Goal: Transaction & Acquisition: Purchase product/service

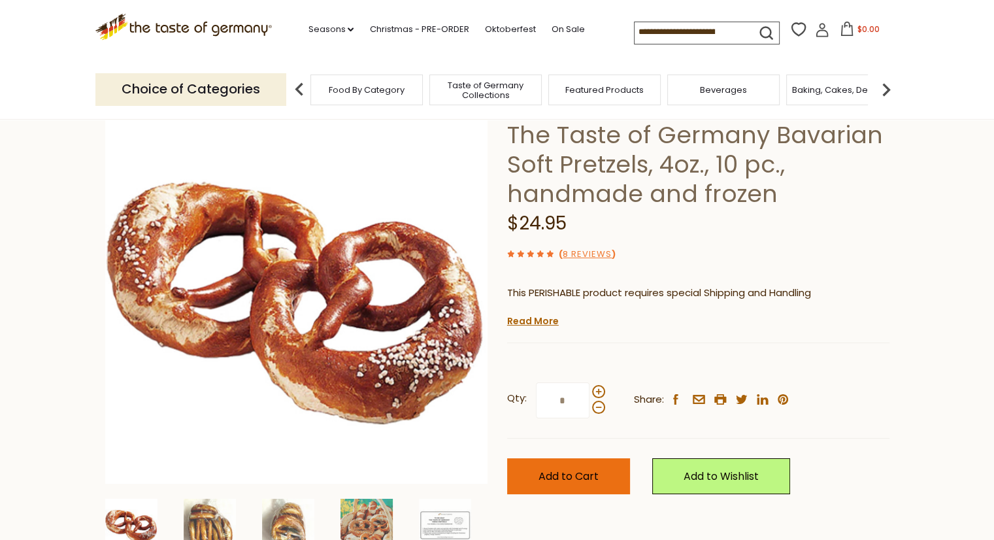
scroll to position [131, 0]
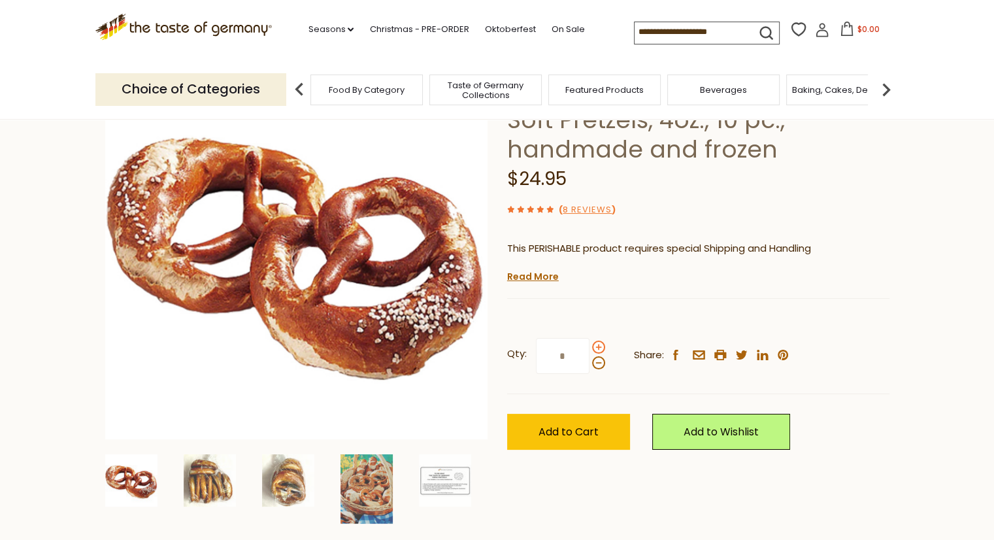
click at [599, 345] on span at bounding box center [598, 347] width 13 height 13
click at [590, 345] on input "*" at bounding box center [563, 356] width 54 height 36
drag, startPoint x: 577, startPoint y: 429, endPoint x: 599, endPoint y: 366, distance: 66.6
click at [601, 373] on div "Qty: * Share: facebook email printer twitter linkedin pinterest Add to Cart" at bounding box center [698, 393] width 382 height 151
click at [598, 362] on span at bounding box center [598, 362] width 13 height 13
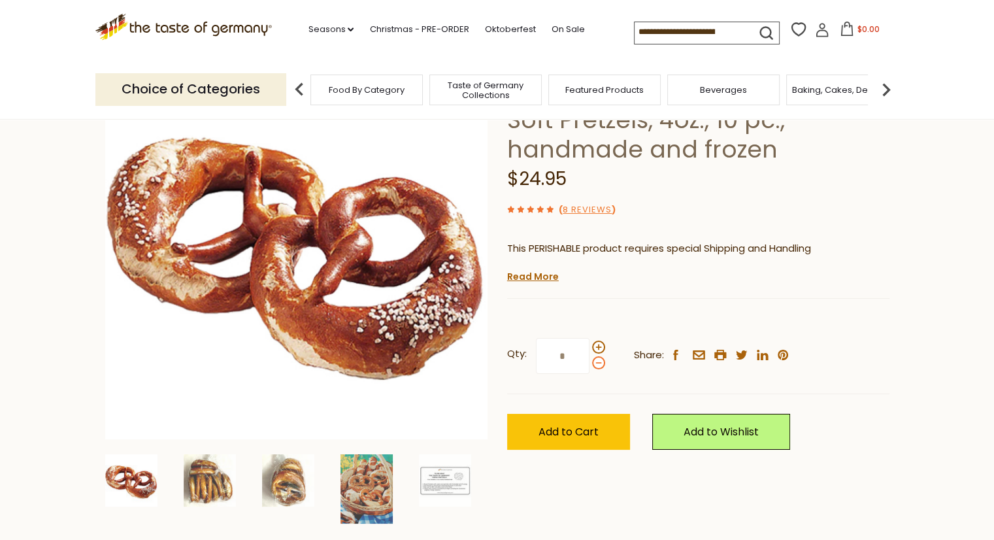
click at [590, 362] on input "*" at bounding box center [563, 356] width 54 height 36
click at [597, 346] on span at bounding box center [598, 347] width 13 height 13
click at [590, 346] on input "*" at bounding box center [563, 356] width 54 height 36
type input "*"
click at [586, 433] on span "Add to Cart" at bounding box center [569, 431] width 60 height 15
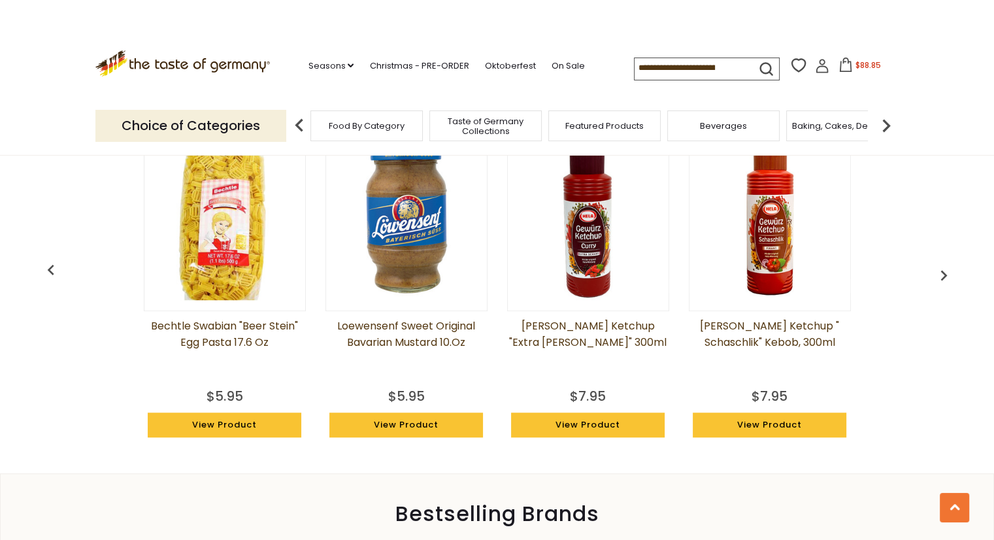
scroll to position [1046, 0]
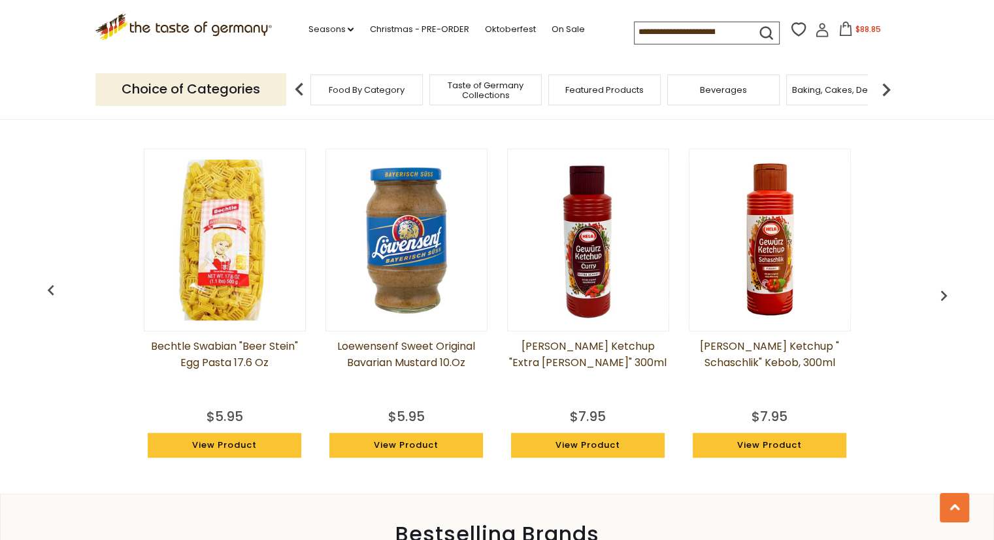
click at [783, 276] on img at bounding box center [770, 240] width 161 height 161
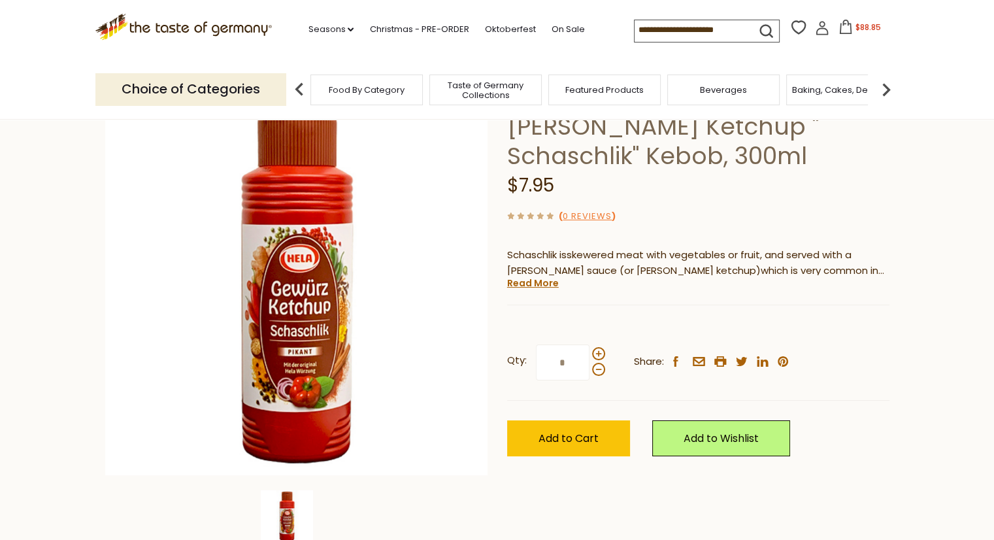
scroll to position [131, 0]
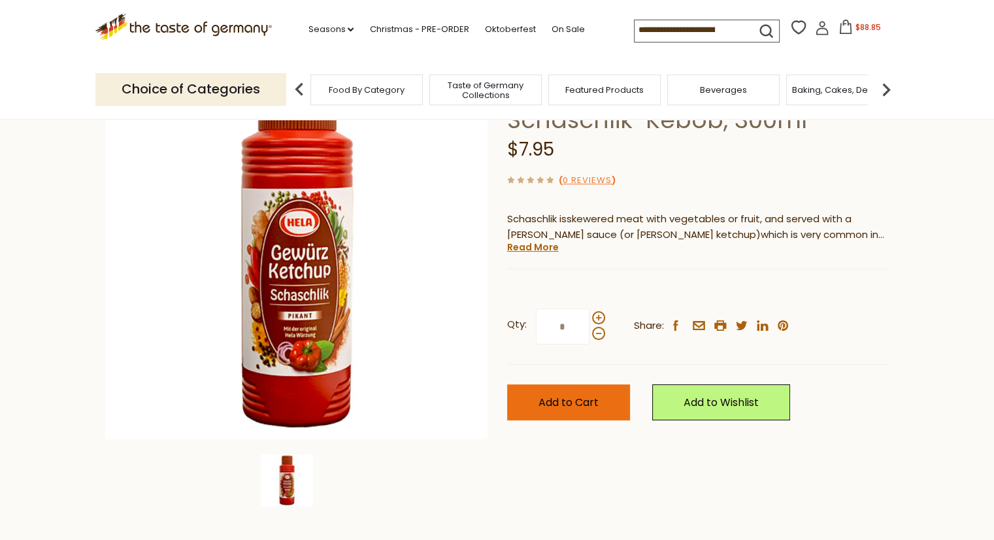
click at [591, 403] on span "Add to Cart" at bounding box center [569, 402] width 60 height 15
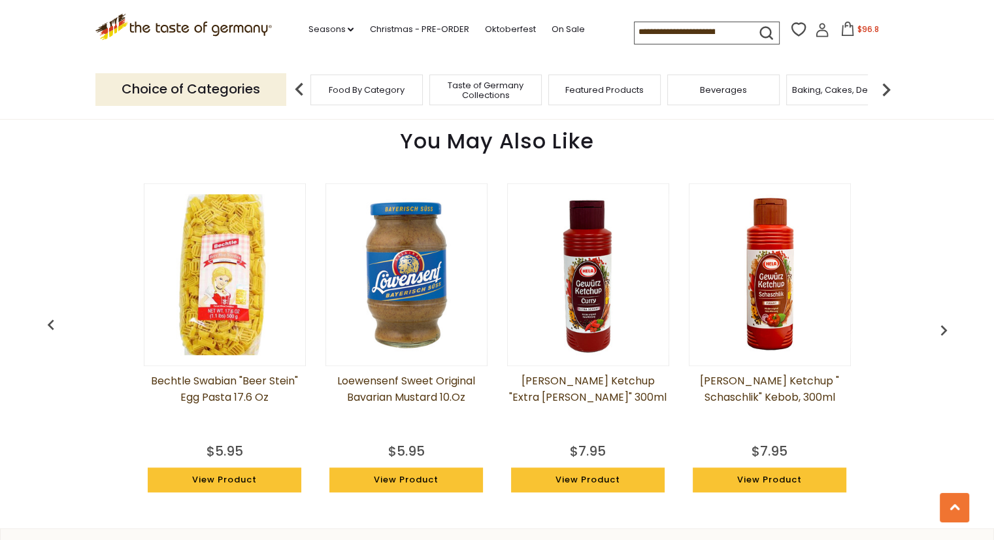
scroll to position [1007, 0]
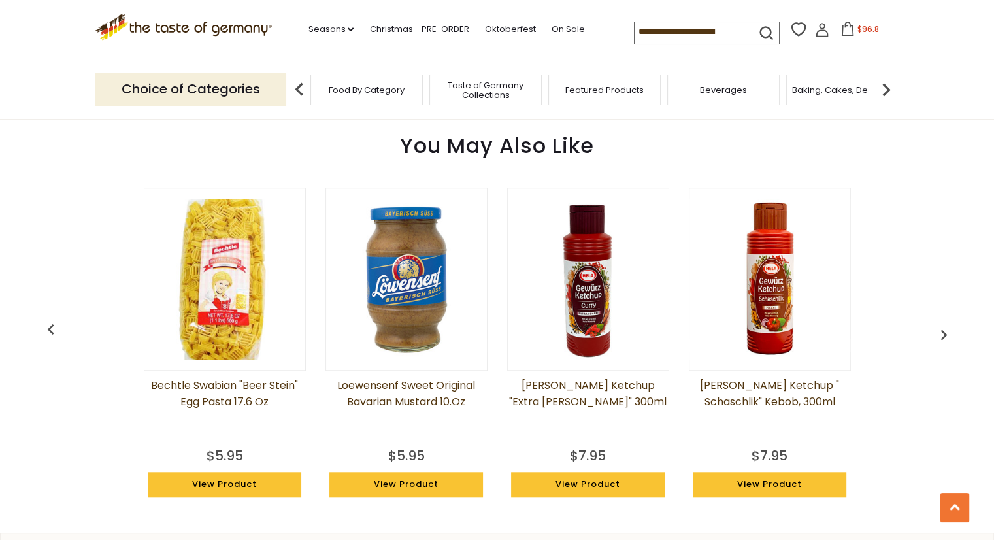
click at [947, 329] on img "button" at bounding box center [944, 334] width 21 height 21
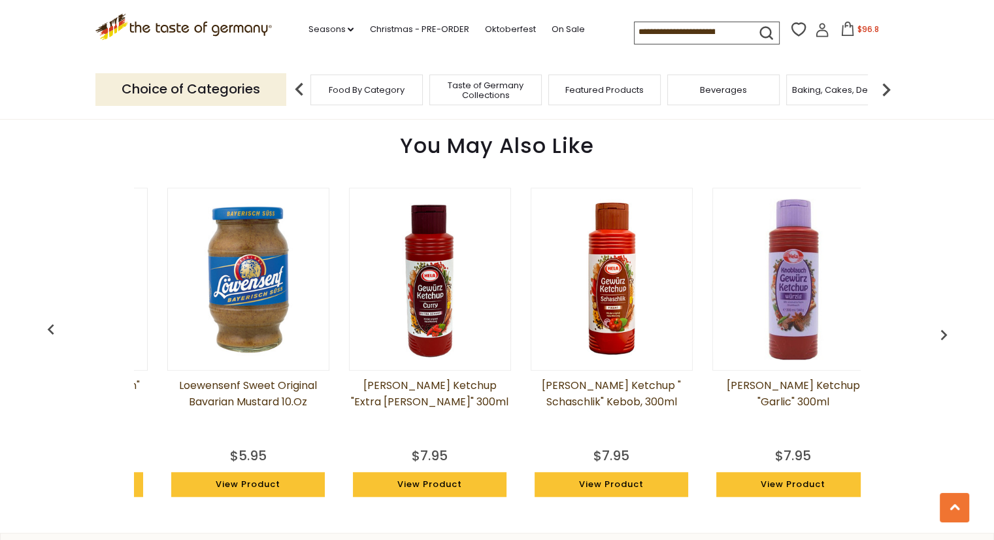
scroll to position [0, 182]
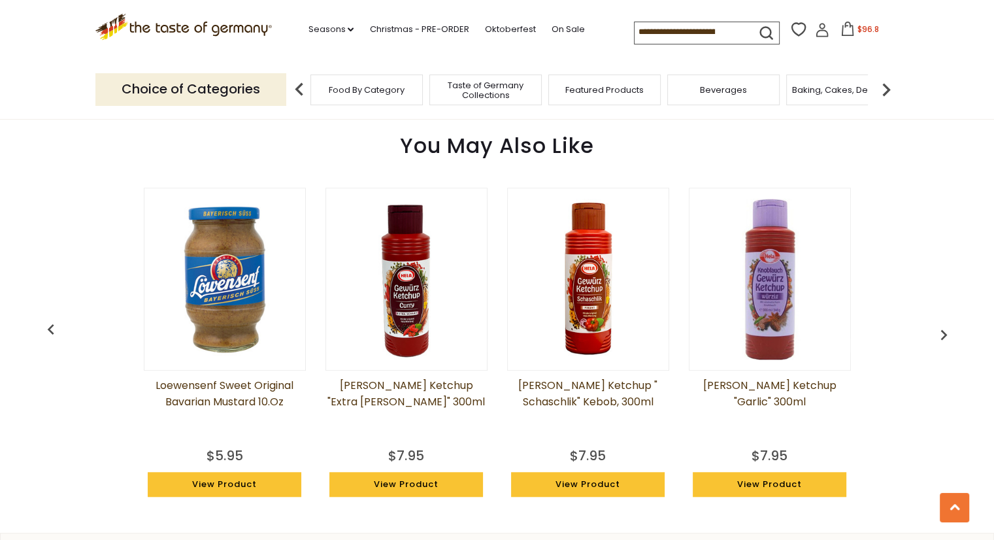
click at [947, 329] on img "button" at bounding box center [944, 334] width 21 height 21
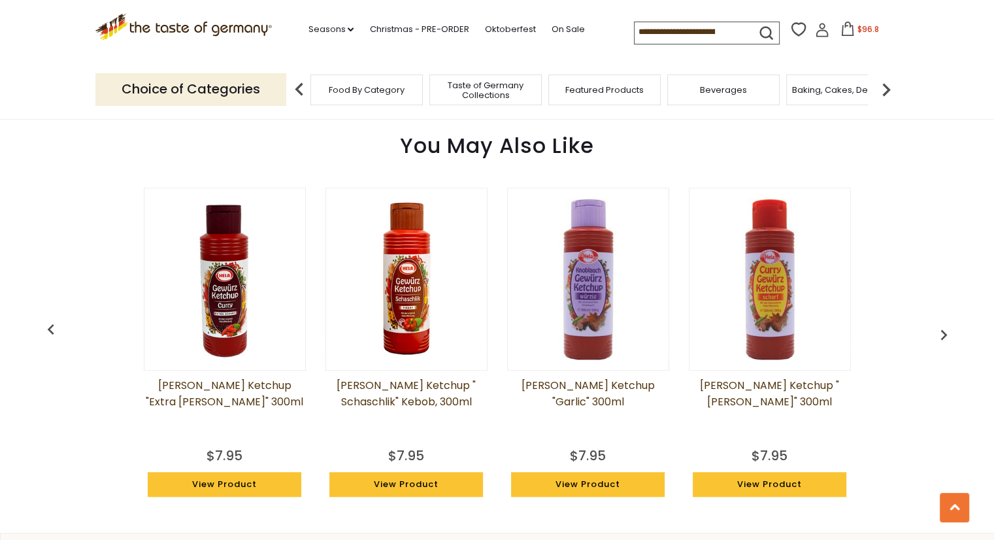
click at [947, 329] on img "button" at bounding box center [944, 334] width 21 height 21
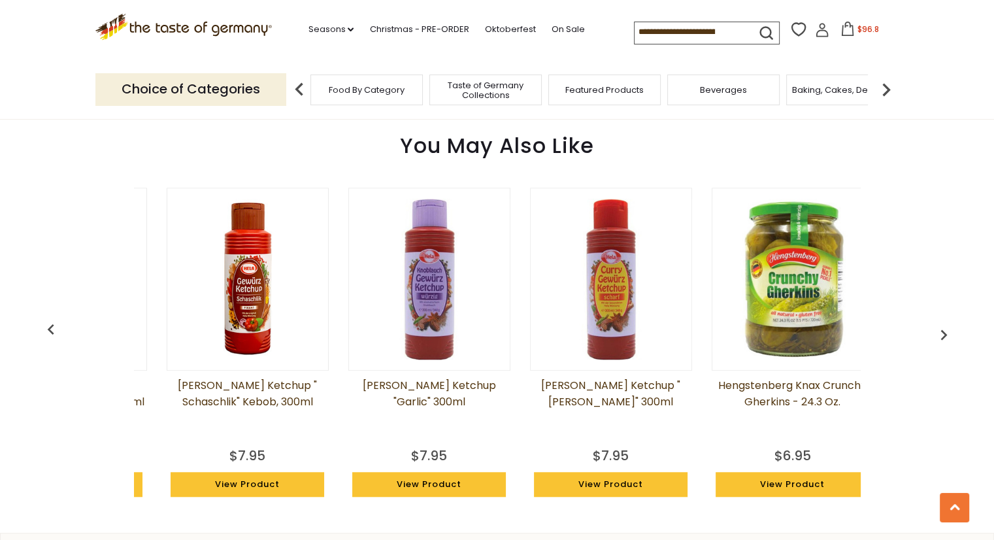
scroll to position [0, 546]
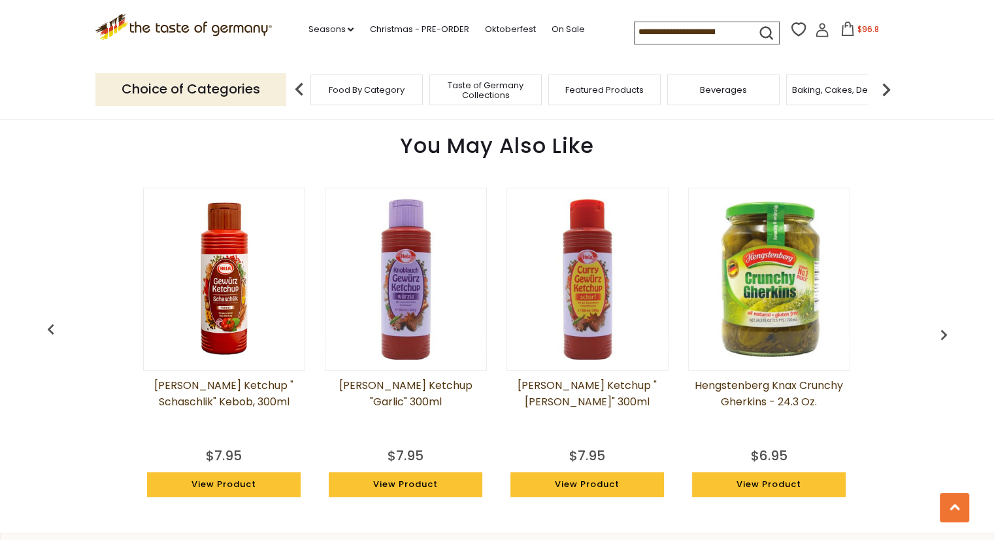
click at [947, 329] on img "button" at bounding box center [944, 334] width 21 height 21
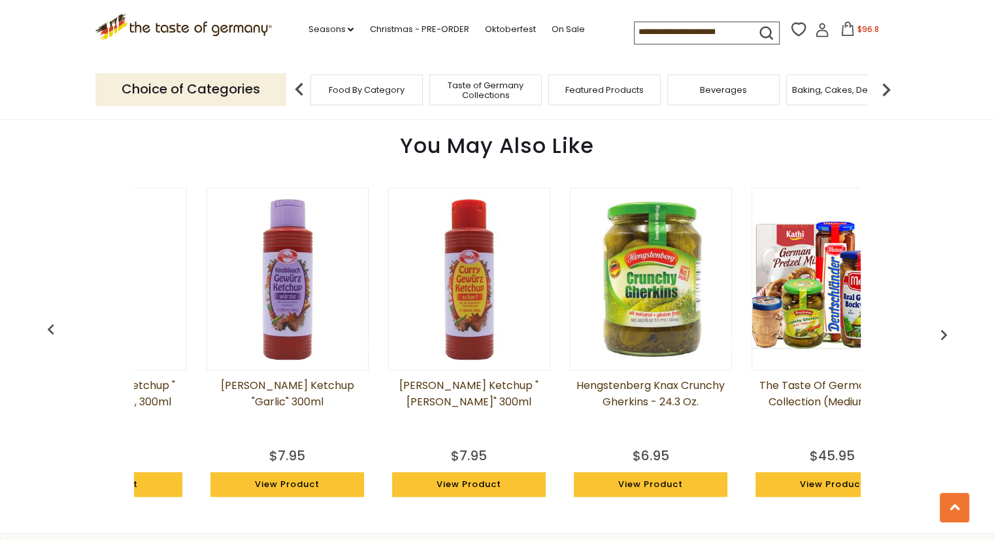
scroll to position [0, 728]
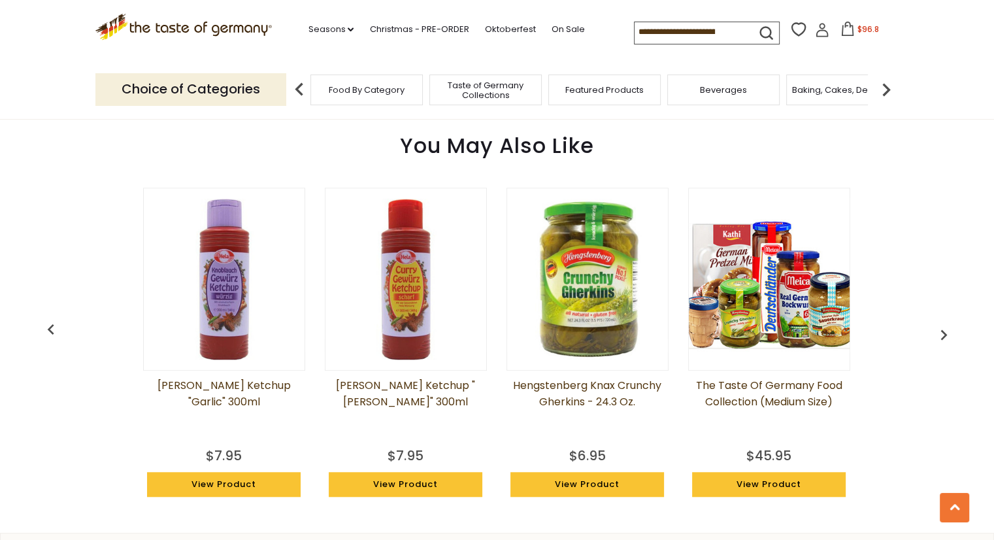
click at [947, 329] on img "button" at bounding box center [944, 334] width 21 height 21
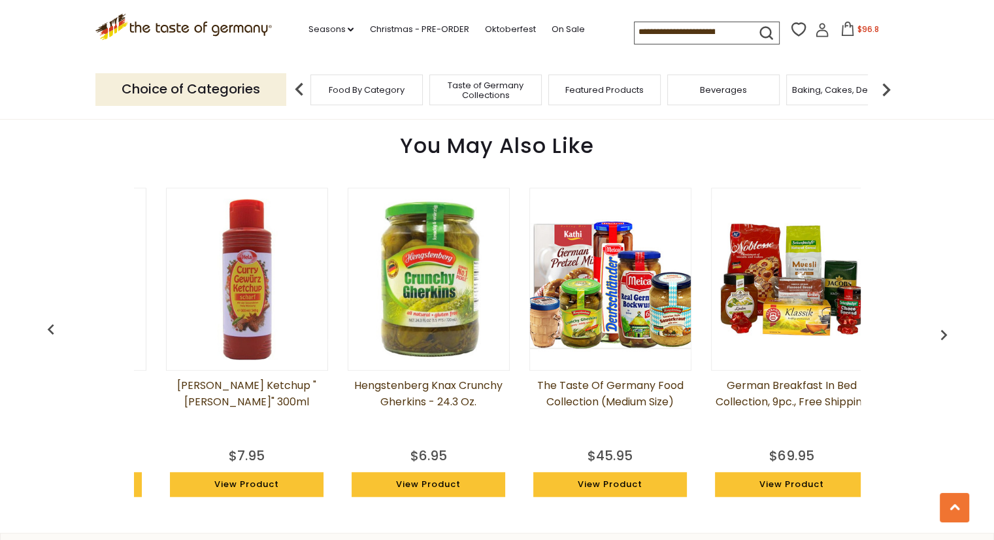
scroll to position [0, 910]
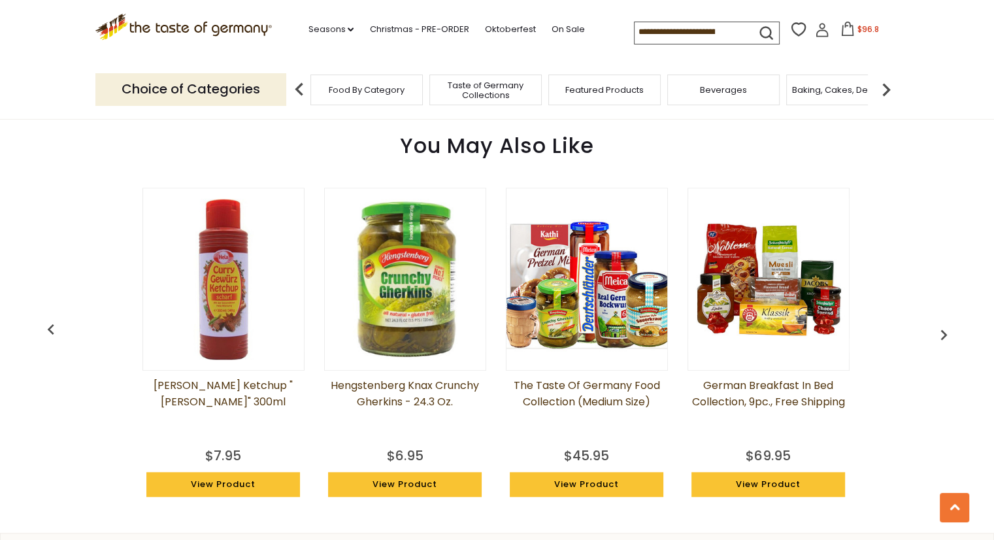
click at [947, 329] on img "button" at bounding box center [944, 334] width 21 height 21
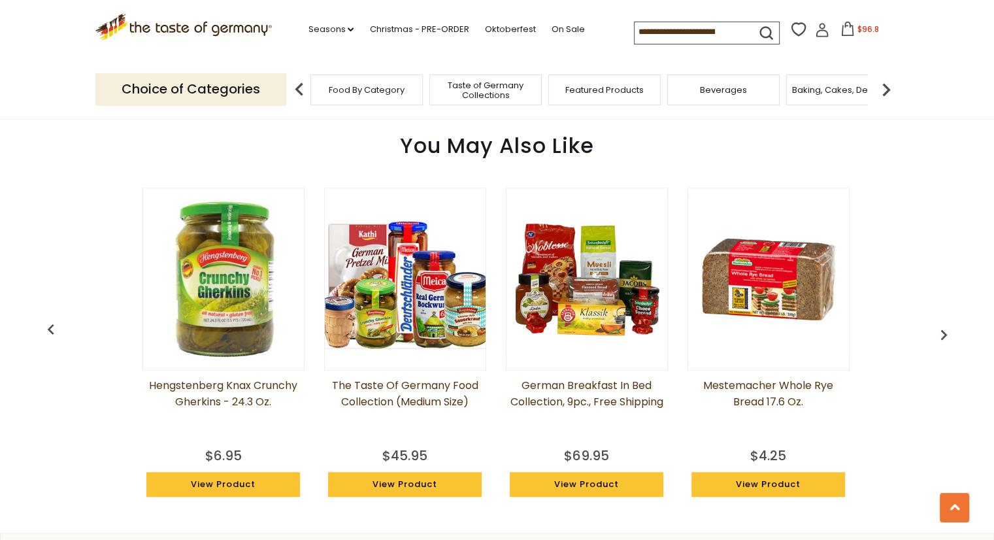
click at [947, 329] on img "button" at bounding box center [944, 334] width 21 height 21
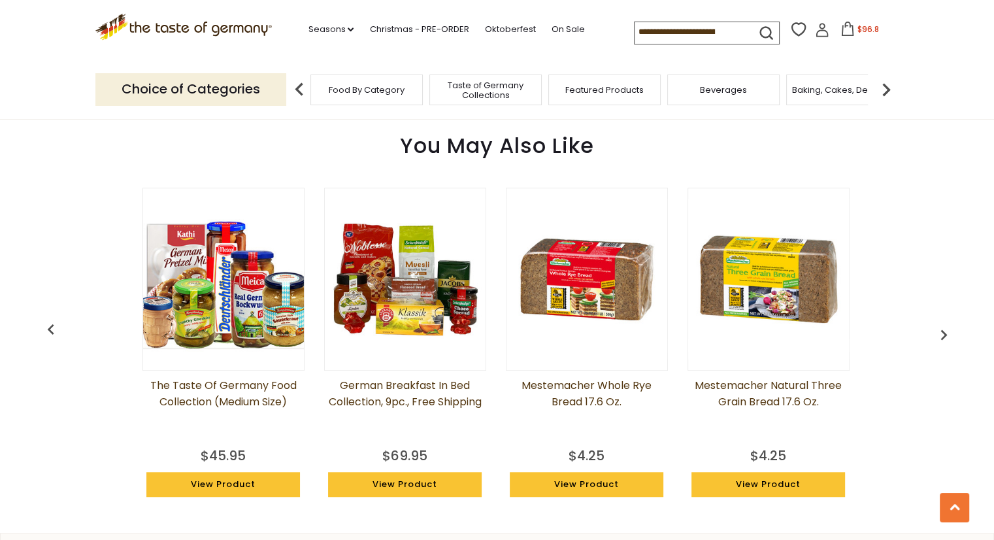
click at [948, 329] on img "button" at bounding box center [944, 334] width 21 height 21
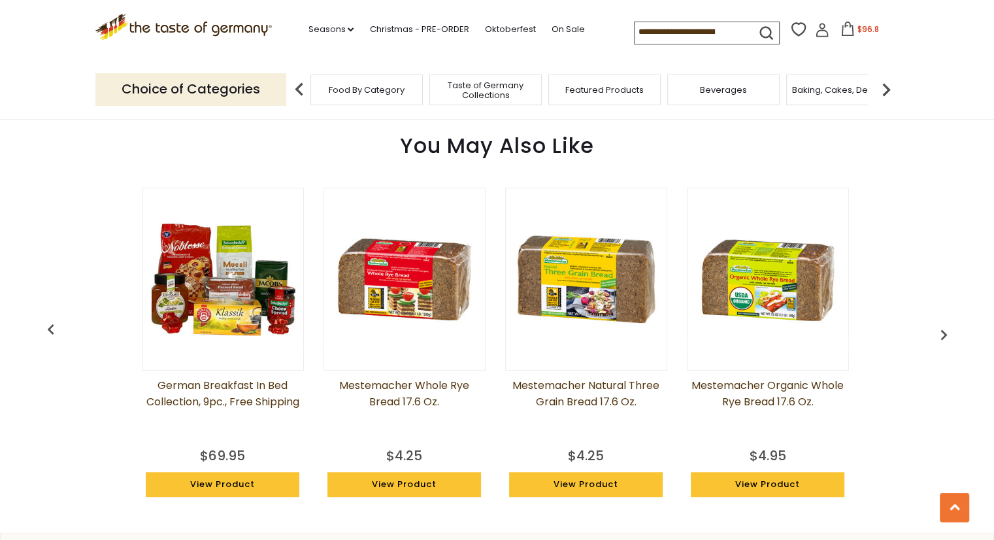
click at [948, 329] on img "button" at bounding box center [944, 334] width 21 height 21
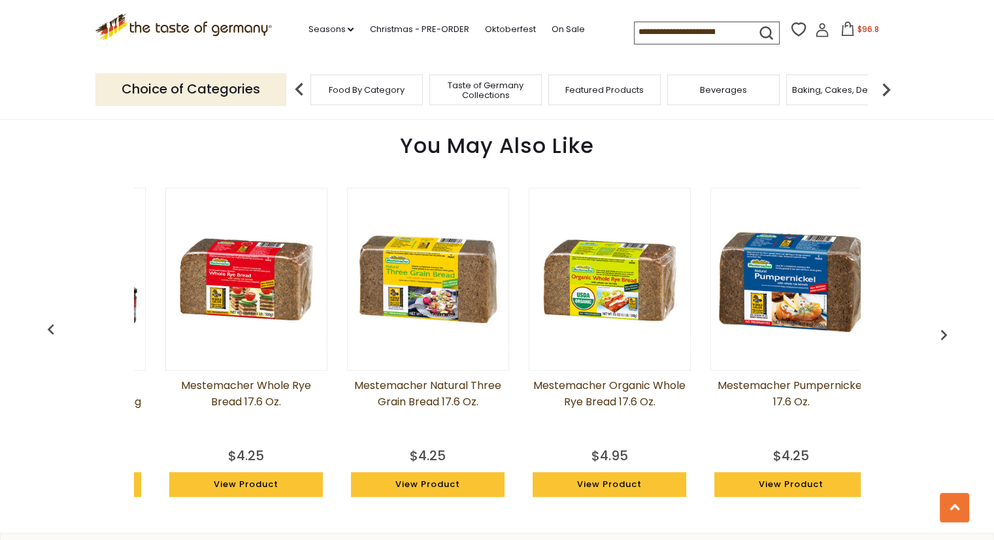
scroll to position [0, 1638]
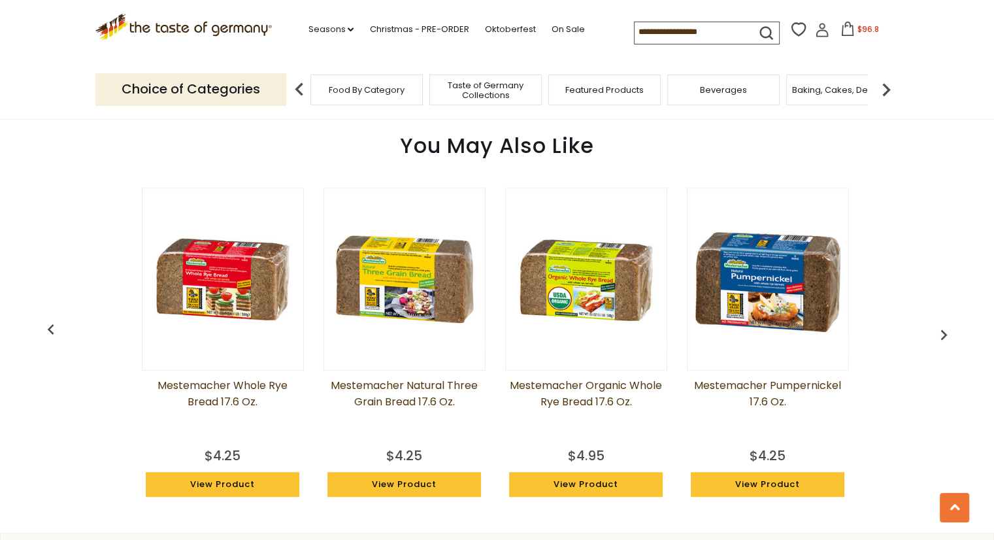
click at [55, 327] on img "button" at bounding box center [51, 329] width 21 height 21
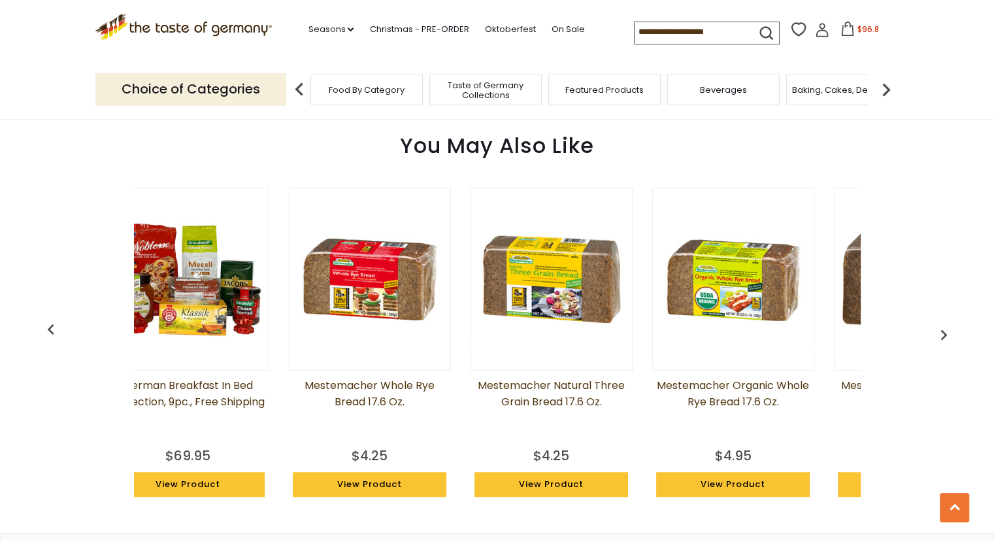
click at [55, 327] on img "button" at bounding box center [51, 329] width 21 height 21
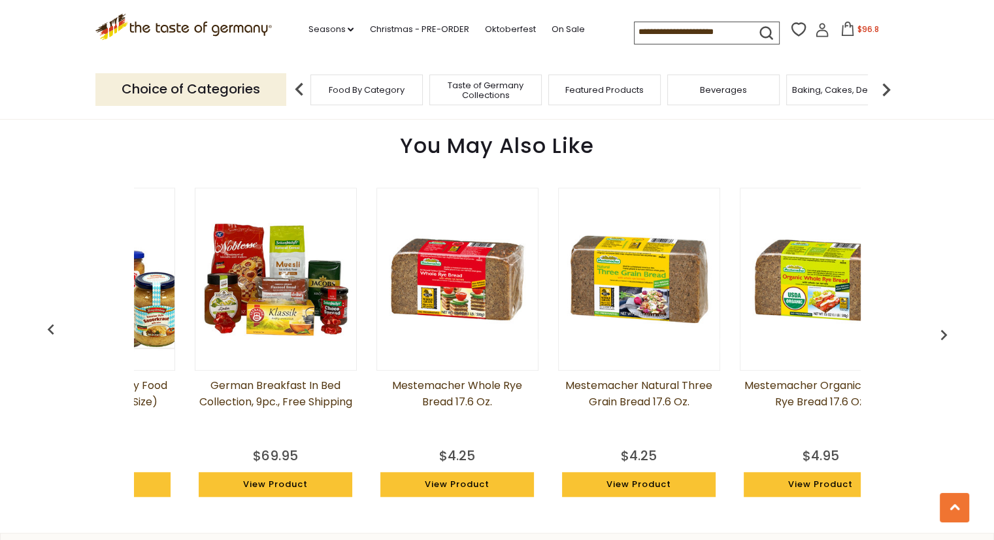
click at [55, 327] on img "button" at bounding box center [51, 329] width 21 height 21
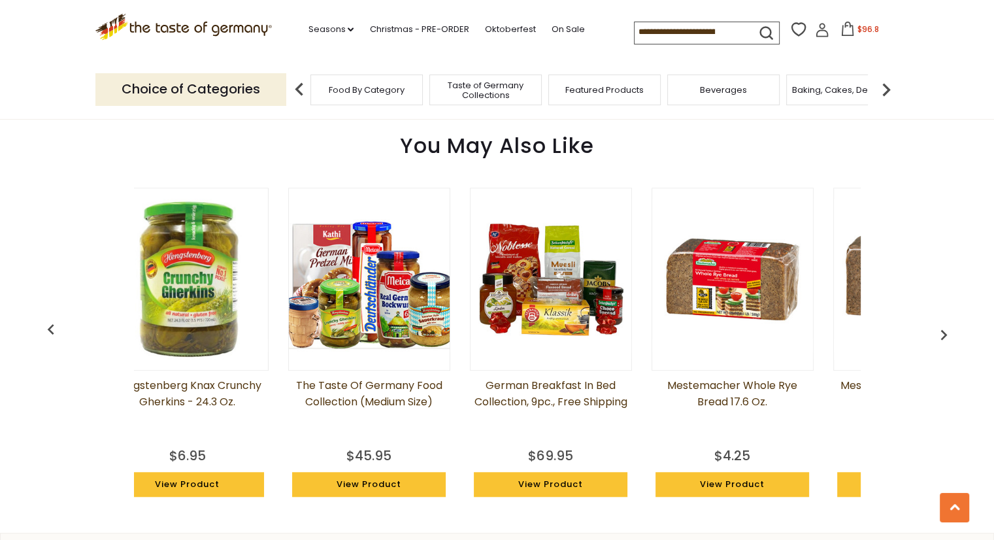
click at [55, 328] on img "button" at bounding box center [51, 329] width 21 height 21
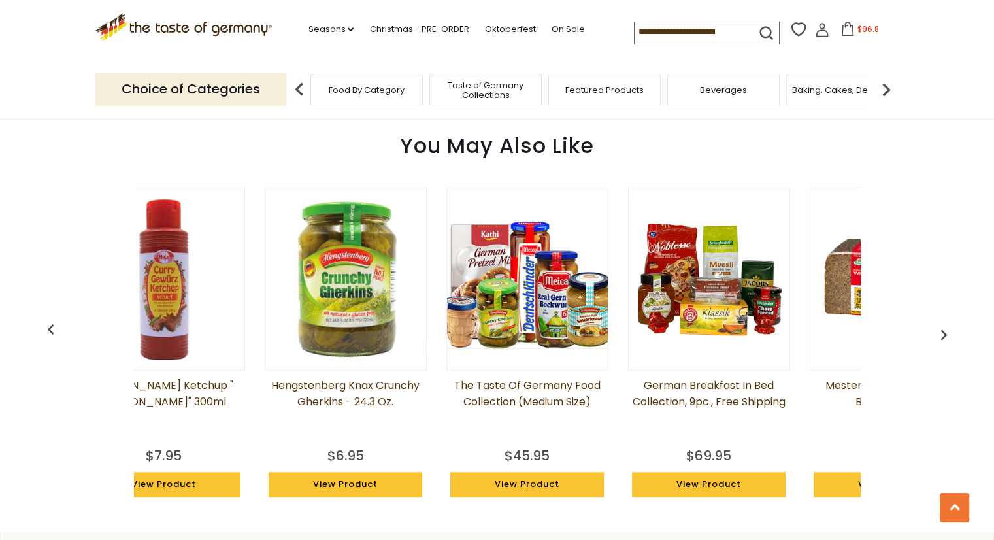
scroll to position [0, 947]
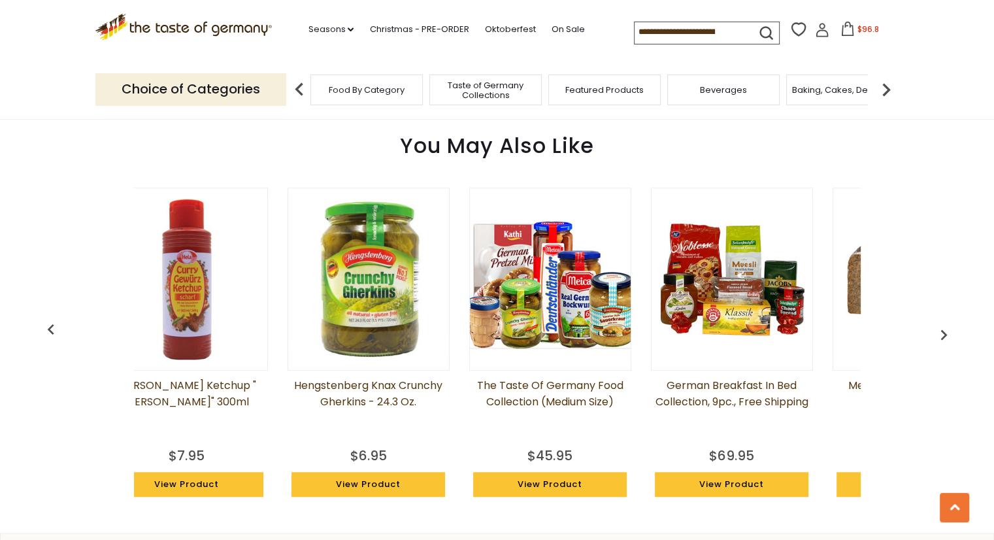
click at [394, 311] on img at bounding box center [368, 279] width 161 height 161
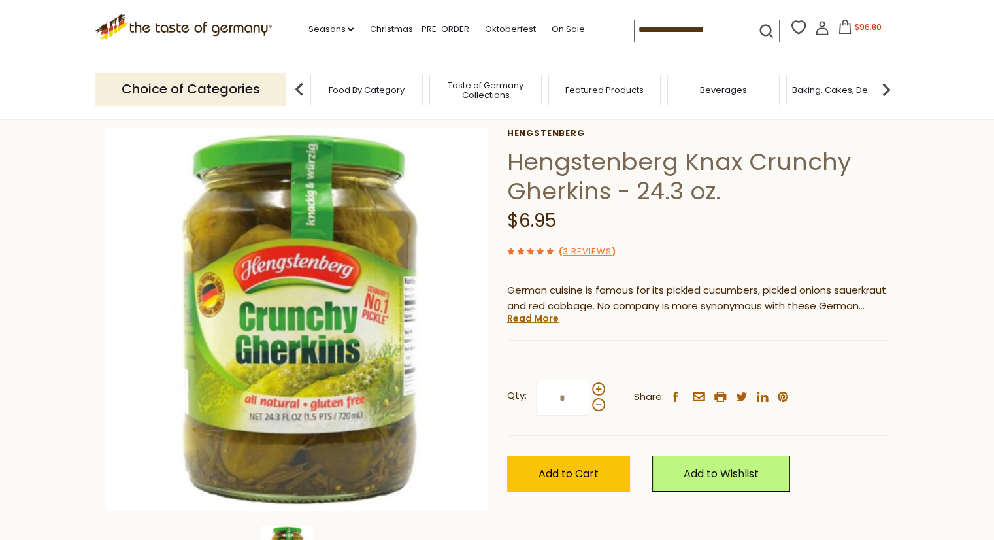
scroll to position [131, 0]
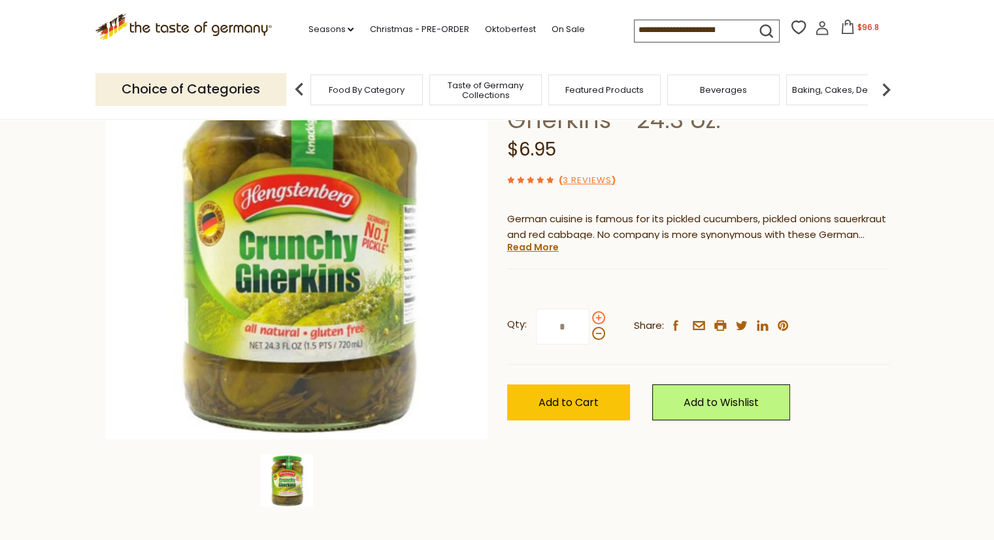
click at [599, 317] on span at bounding box center [598, 317] width 13 height 13
click at [590, 317] on input "*" at bounding box center [563, 327] width 54 height 36
click at [598, 334] on span at bounding box center [598, 333] width 13 height 13
click at [590, 334] on input "*" at bounding box center [563, 327] width 54 height 36
type input "*"
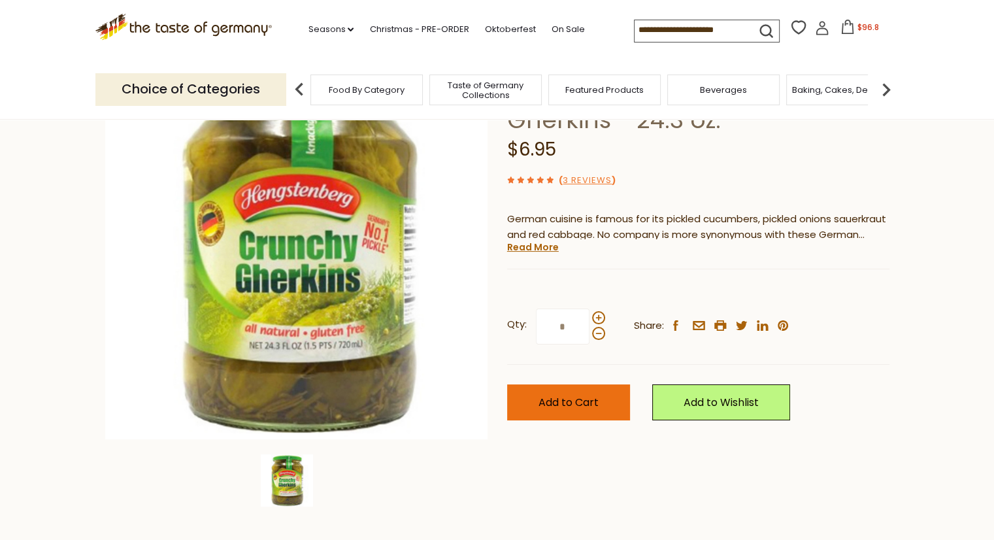
click at [599, 399] on button "Add to Cart" at bounding box center [568, 402] width 123 height 36
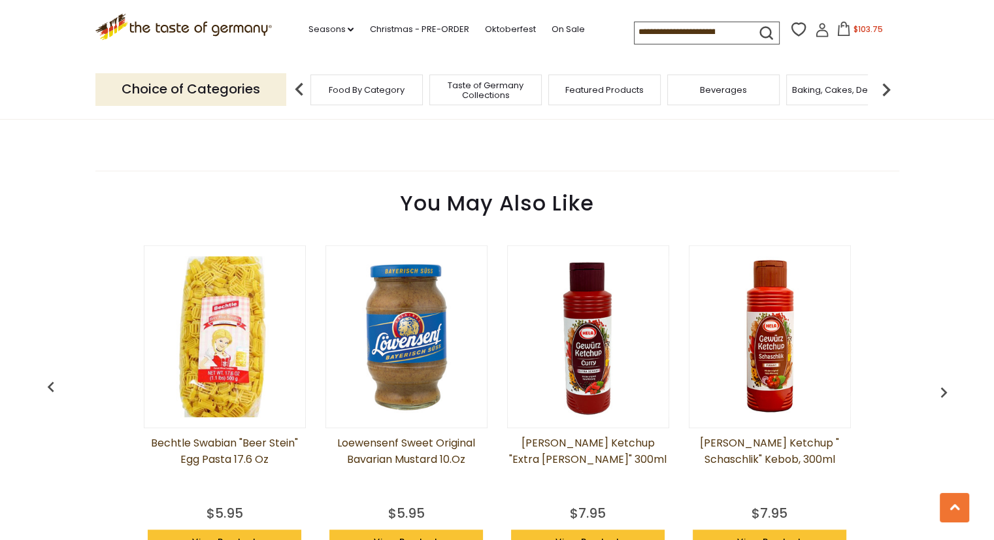
scroll to position [784, 0]
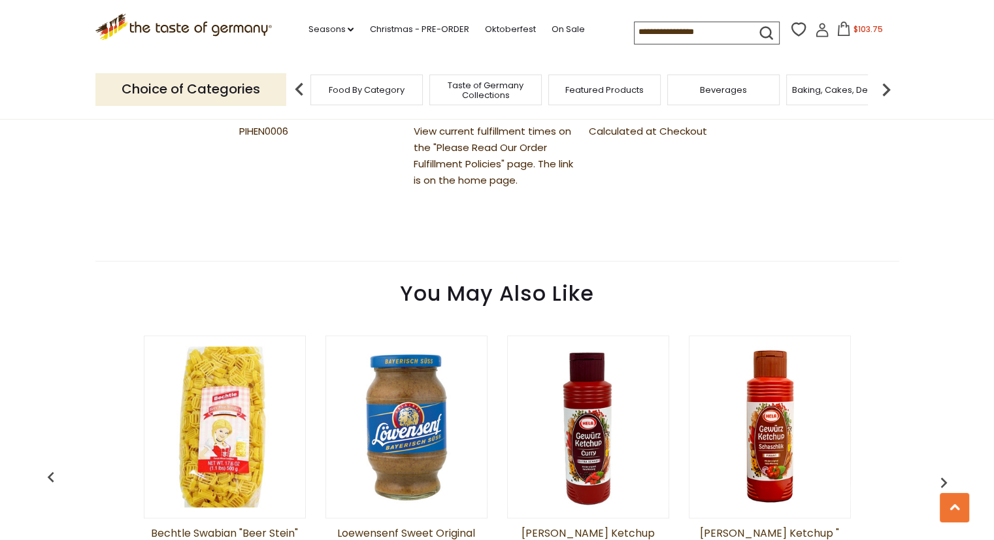
click at [487, 86] on span "Taste of Germany Collections" at bounding box center [485, 90] width 105 height 20
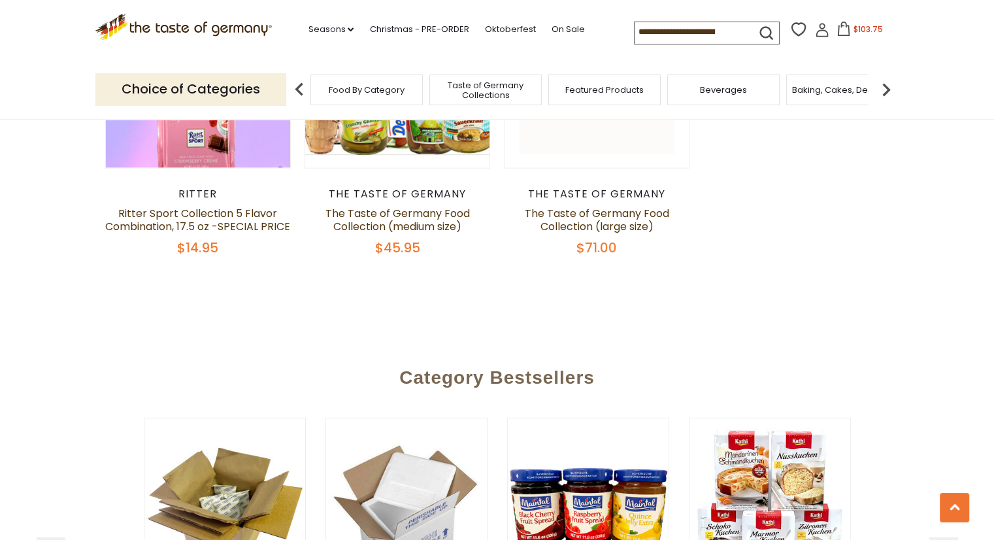
scroll to position [2615, 0]
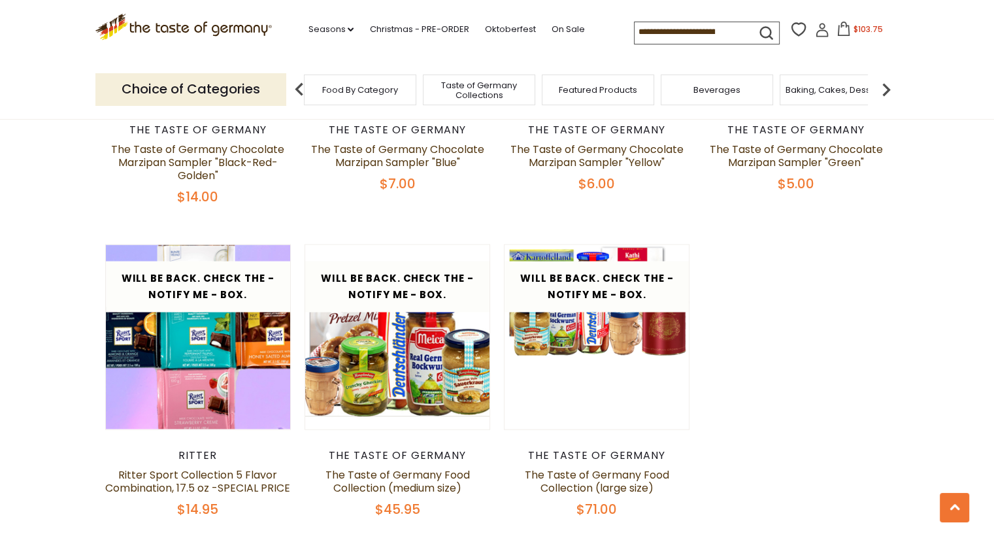
click at [584, 85] on span "Featured Products" at bounding box center [598, 90] width 78 height 10
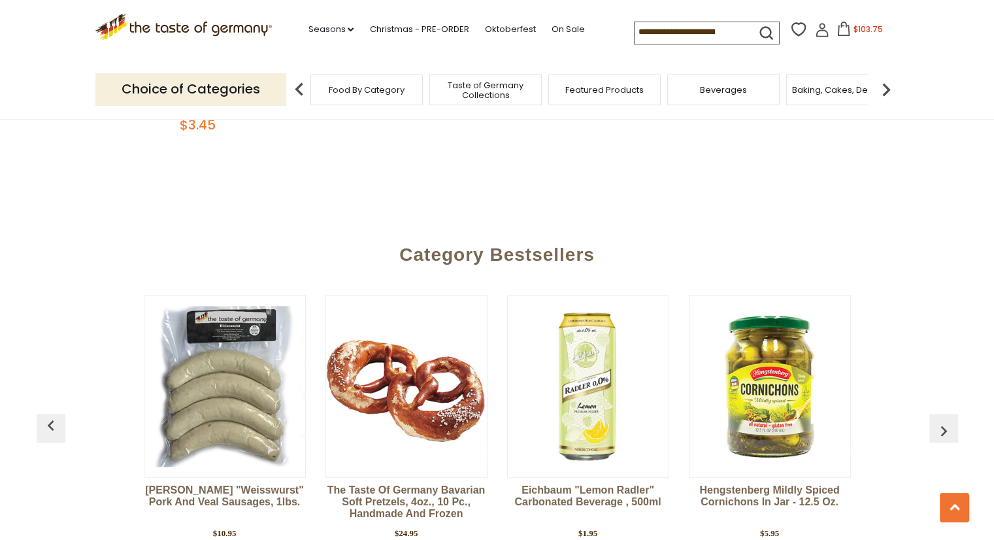
scroll to position [1569, 0]
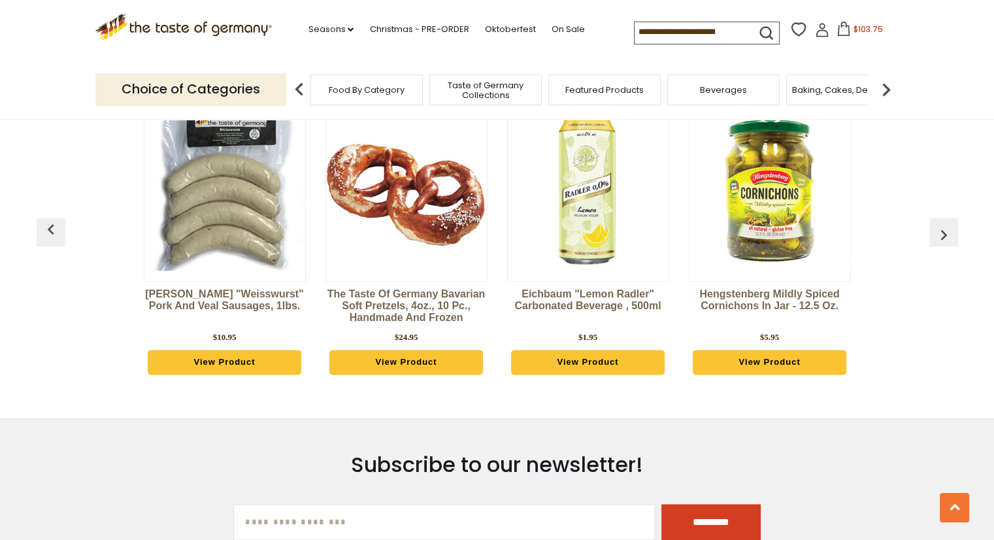
click at [949, 218] on button "button" at bounding box center [944, 232] width 29 height 29
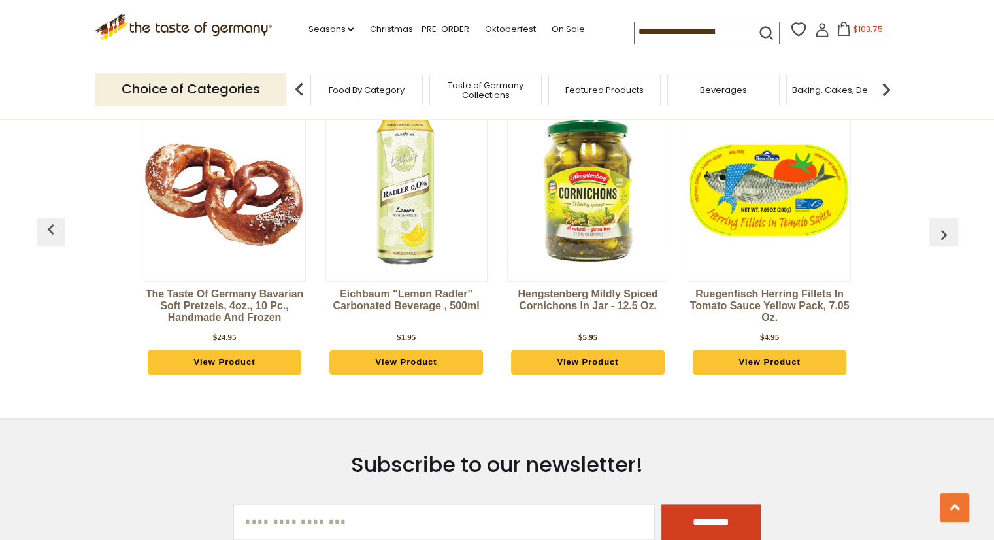
click at [941, 224] on img "button" at bounding box center [944, 234] width 21 height 21
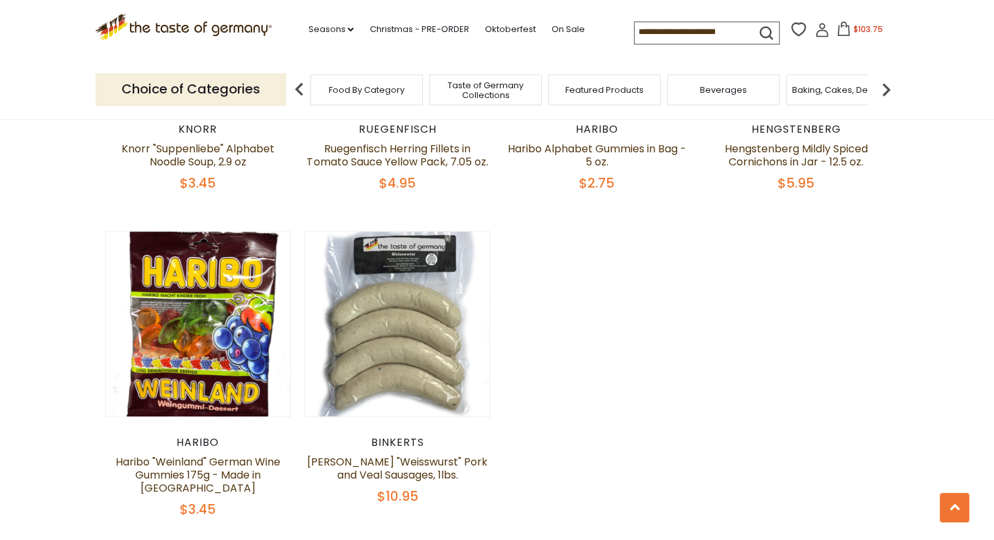
scroll to position [915, 0]
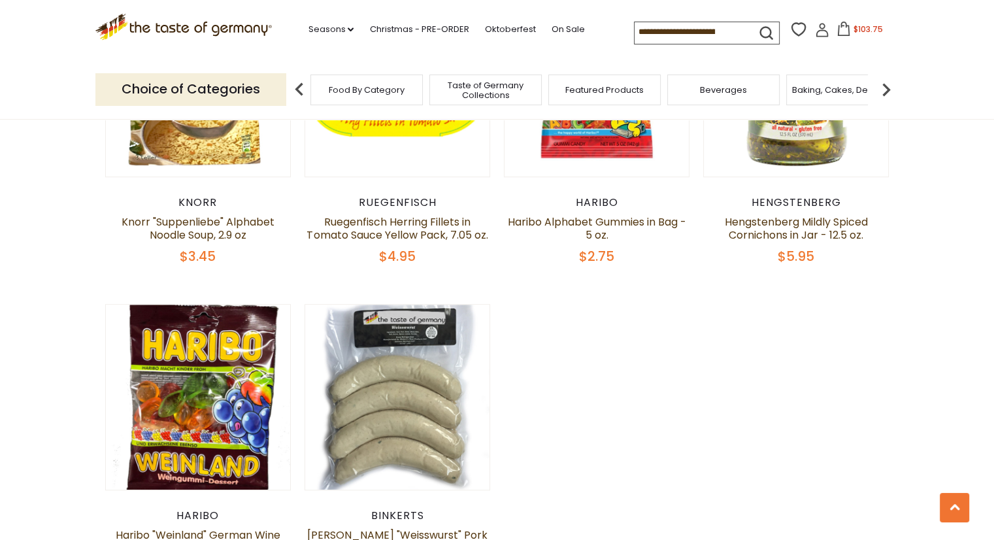
click at [332, 90] on span "Food By Category" at bounding box center [367, 90] width 76 height 10
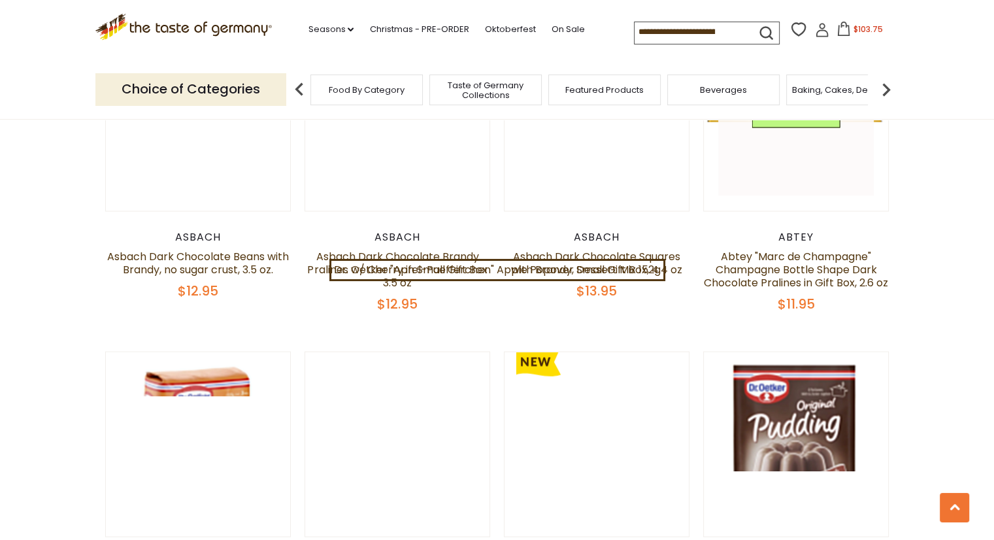
scroll to position [2746, 0]
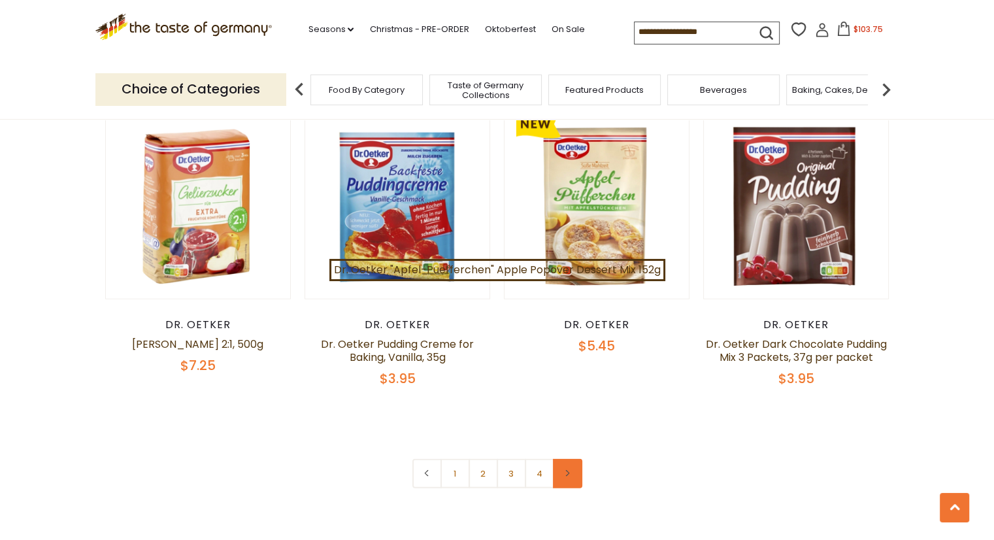
click at [565, 459] on link at bounding box center [567, 473] width 29 height 29
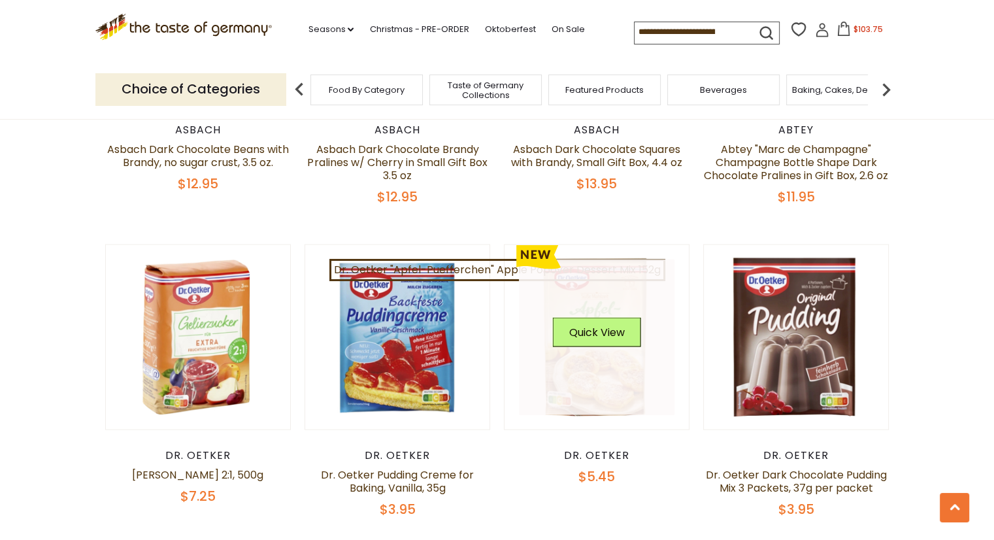
scroll to position [2876, 0]
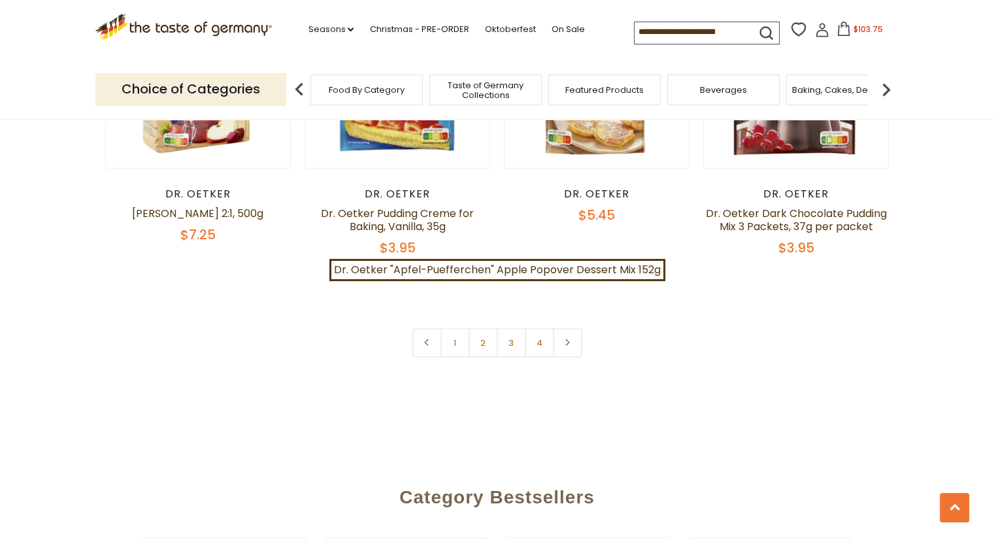
click at [441, 334] on link "1" at bounding box center [455, 342] width 29 height 29
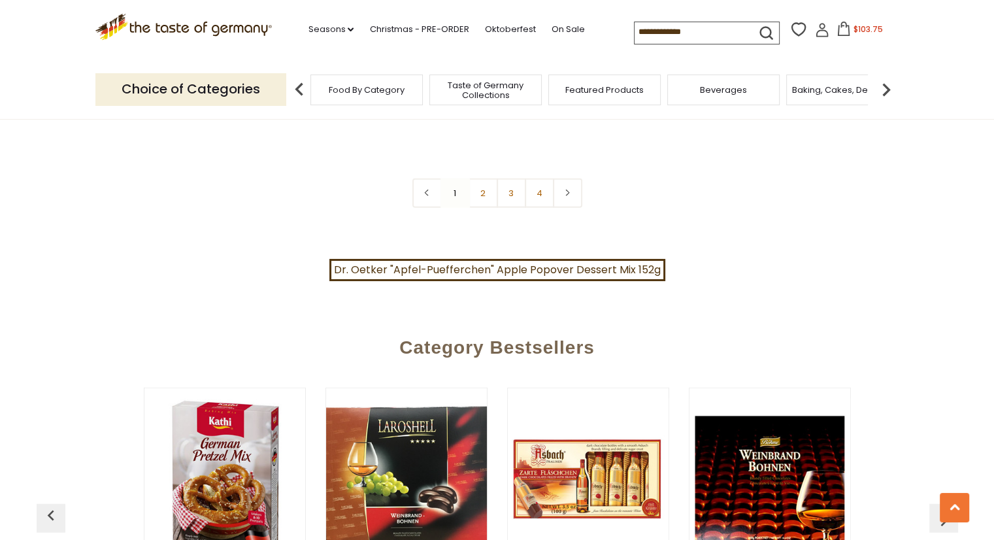
scroll to position [3007, 0]
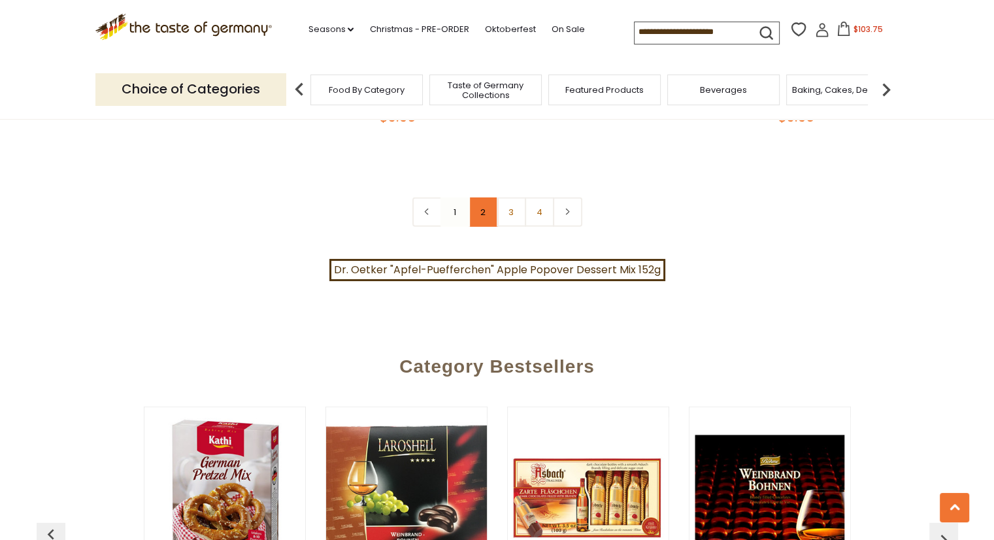
click at [482, 197] on link "2" at bounding box center [483, 211] width 29 height 29
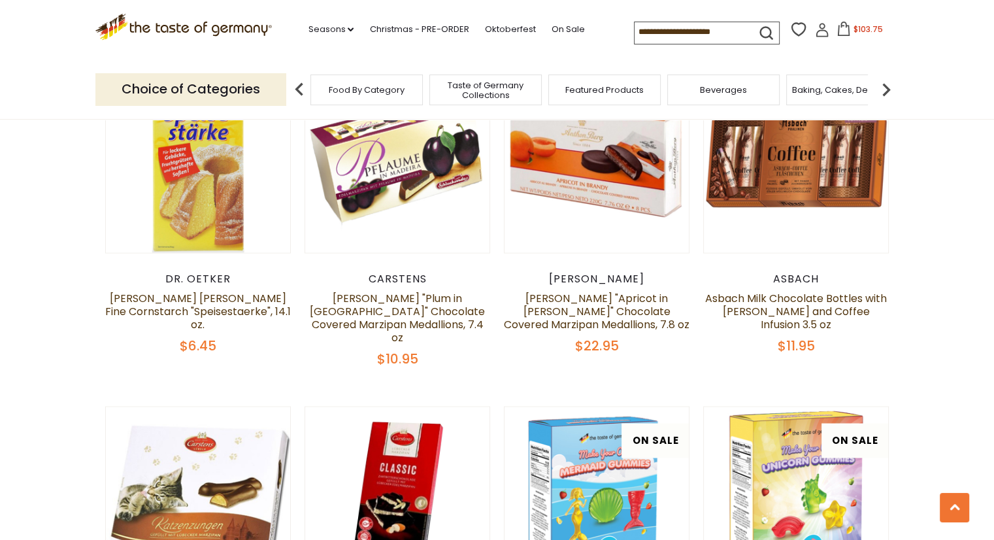
scroll to position [2753, 0]
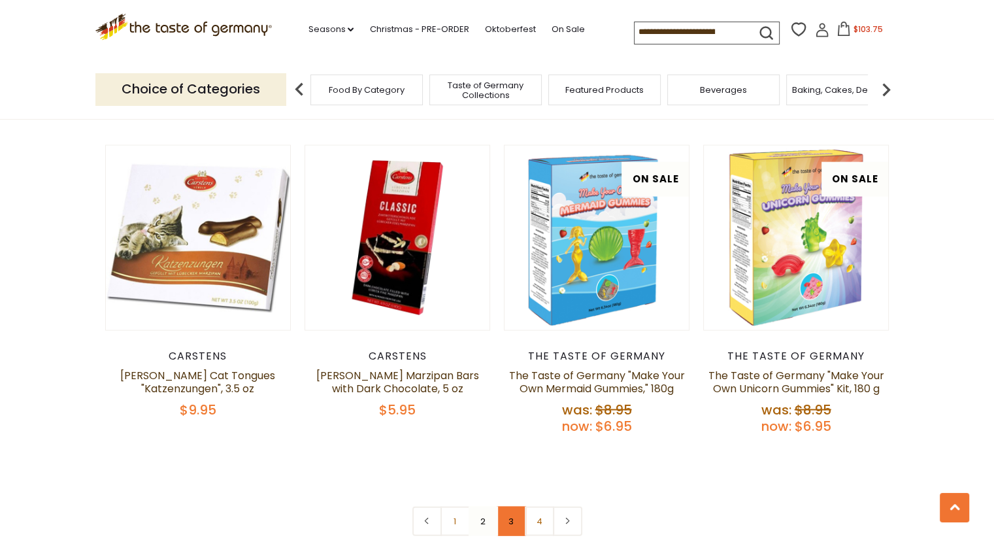
click at [505, 507] on link "3" at bounding box center [511, 521] width 29 height 29
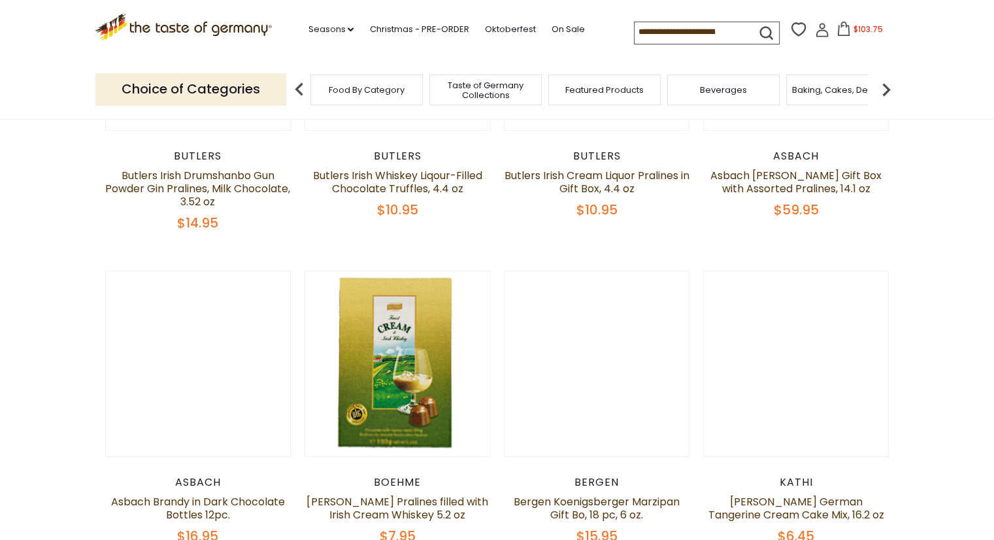
scroll to position [204, 0]
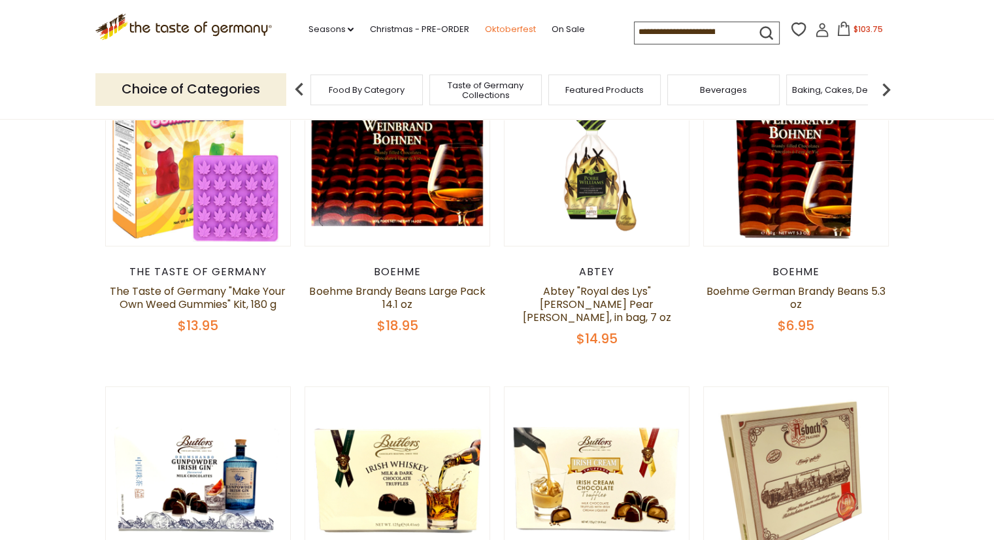
click at [505, 24] on link "Oktoberfest" at bounding box center [509, 29] width 51 height 14
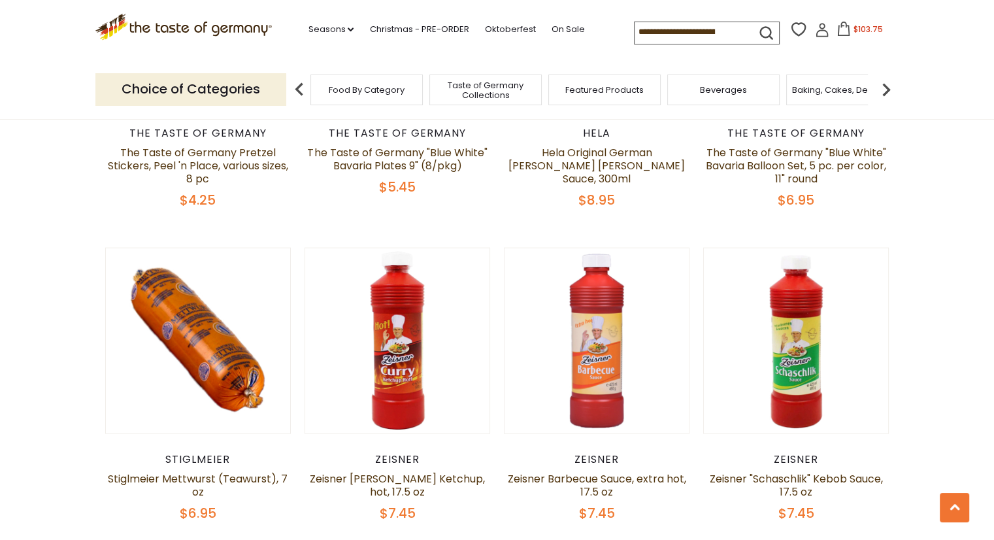
scroll to position [3203, 0]
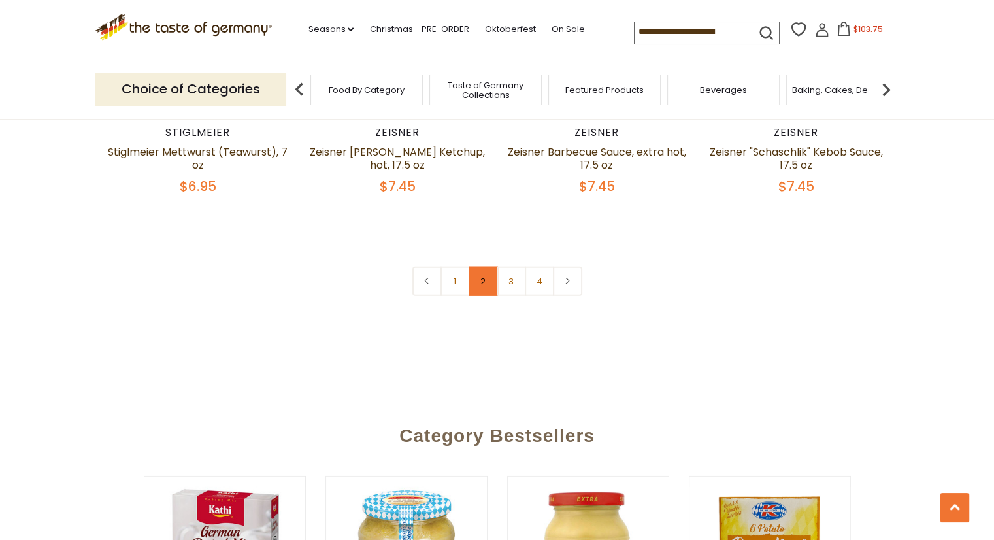
click at [486, 267] on link "2" at bounding box center [483, 281] width 29 height 29
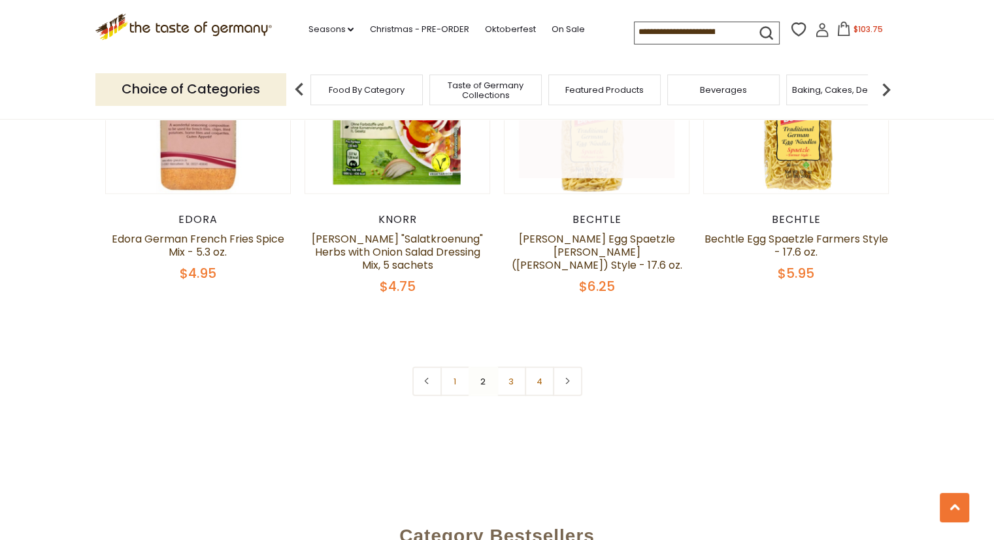
scroll to position [3263, 0]
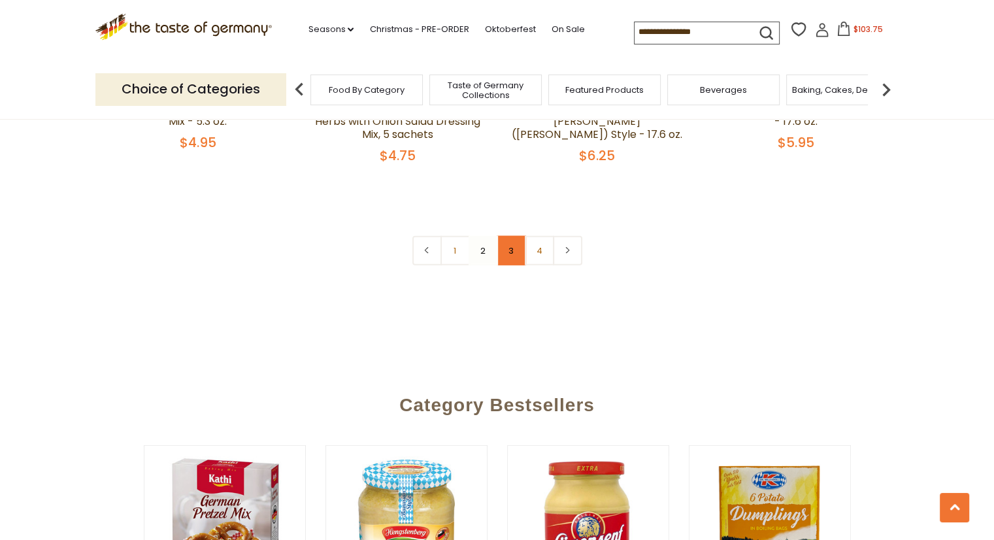
click at [507, 236] on link "3" at bounding box center [511, 250] width 29 height 29
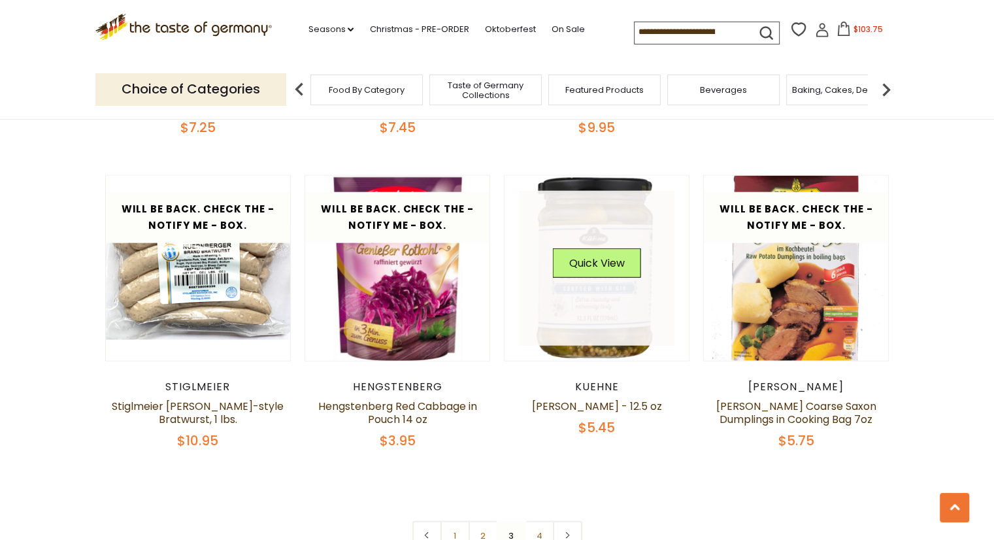
scroll to position [2936, 0]
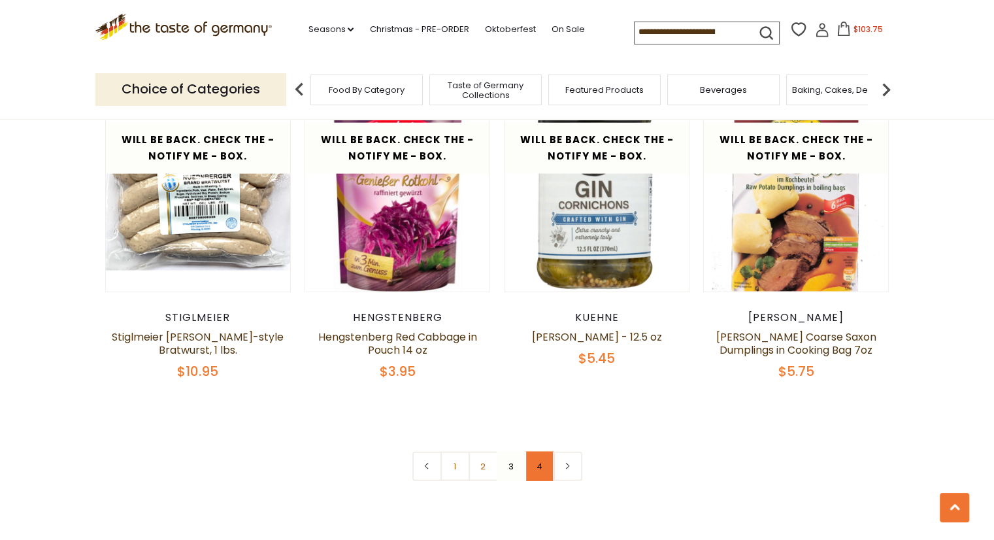
click at [536, 456] on link "4" at bounding box center [539, 466] width 29 height 29
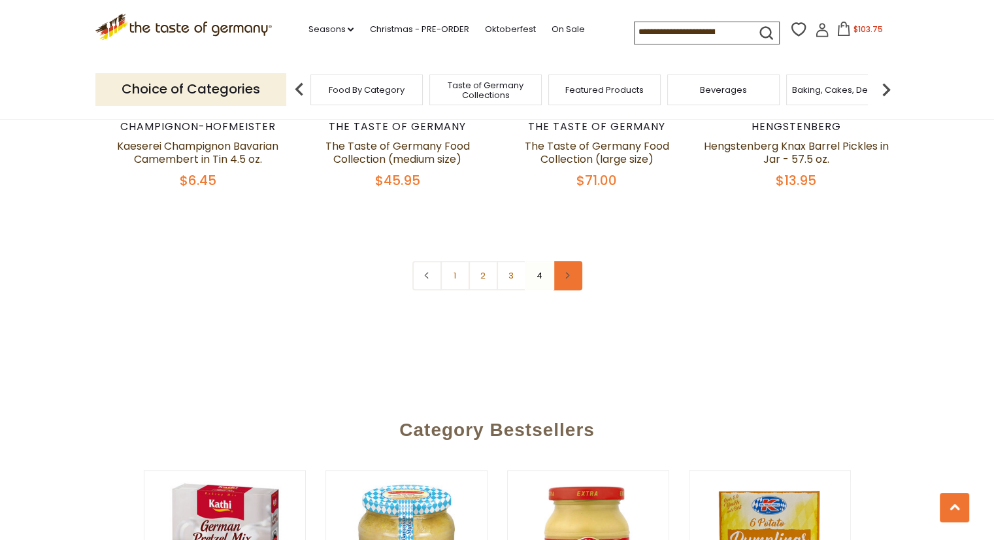
scroll to position [452, 0]
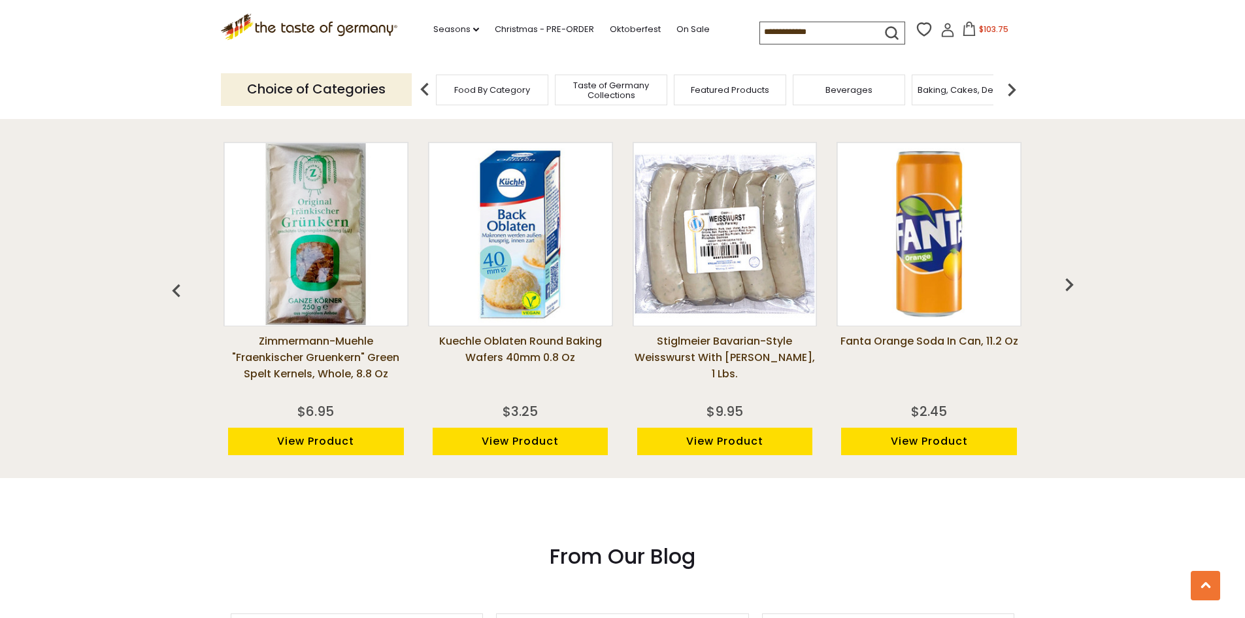
scroll to position [915, 0]
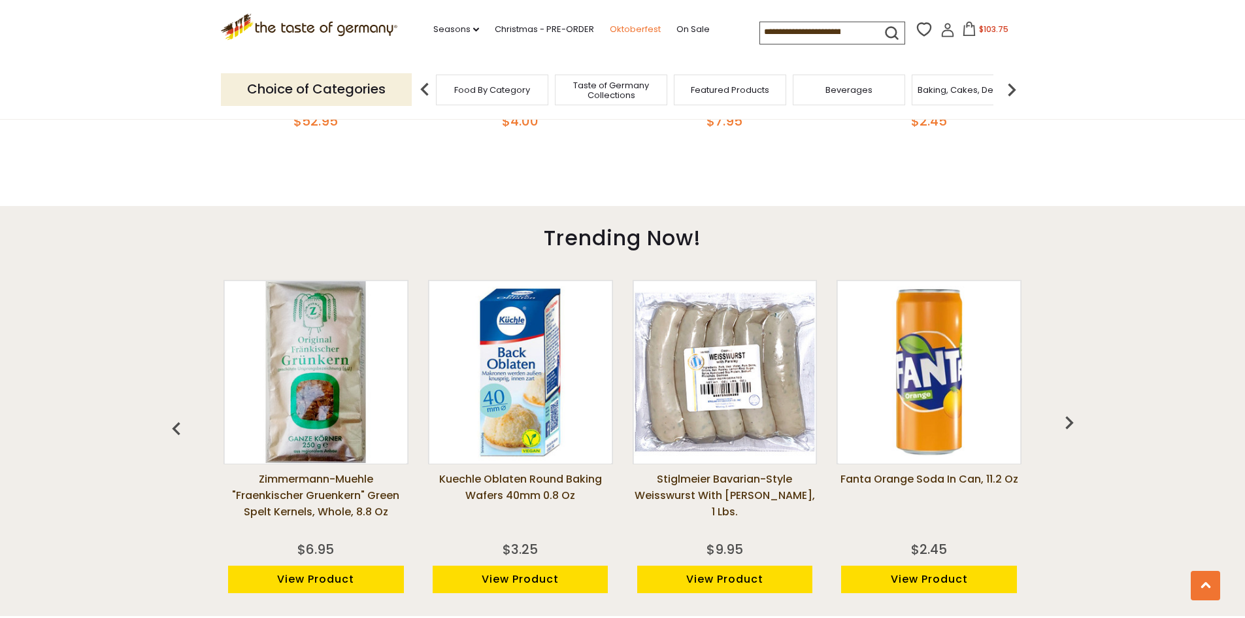
click at [631, 27] on link "Oktoberfest" at bounding box center [635, 29] width 51 height 14
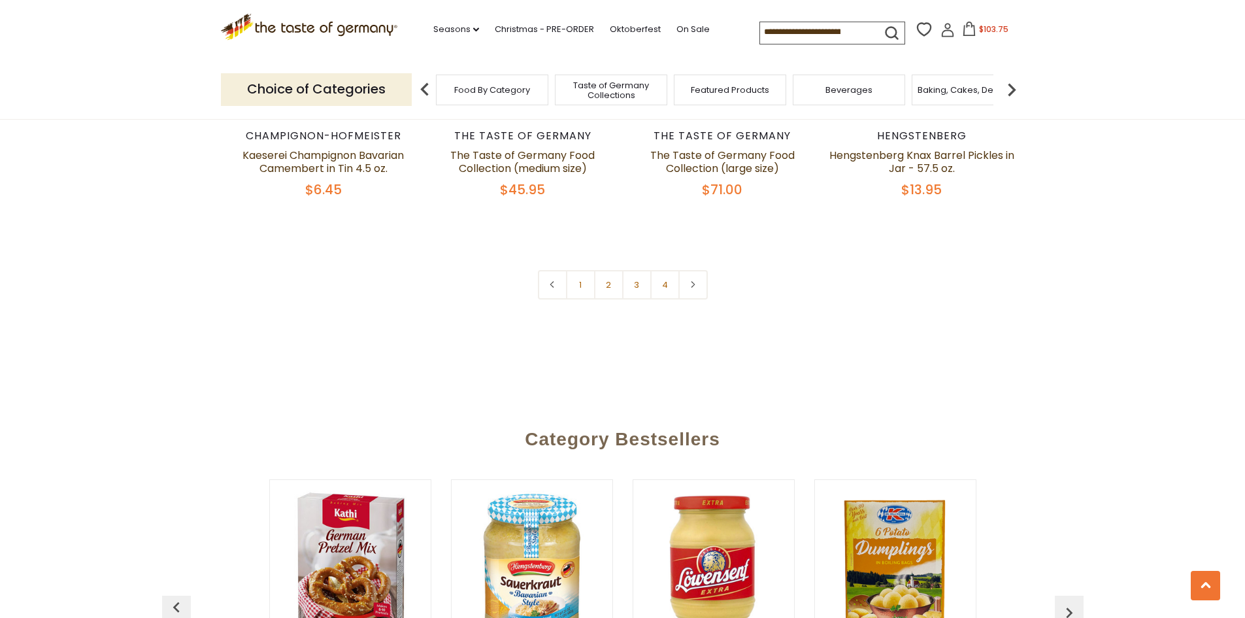
scroll to position [654, 0]
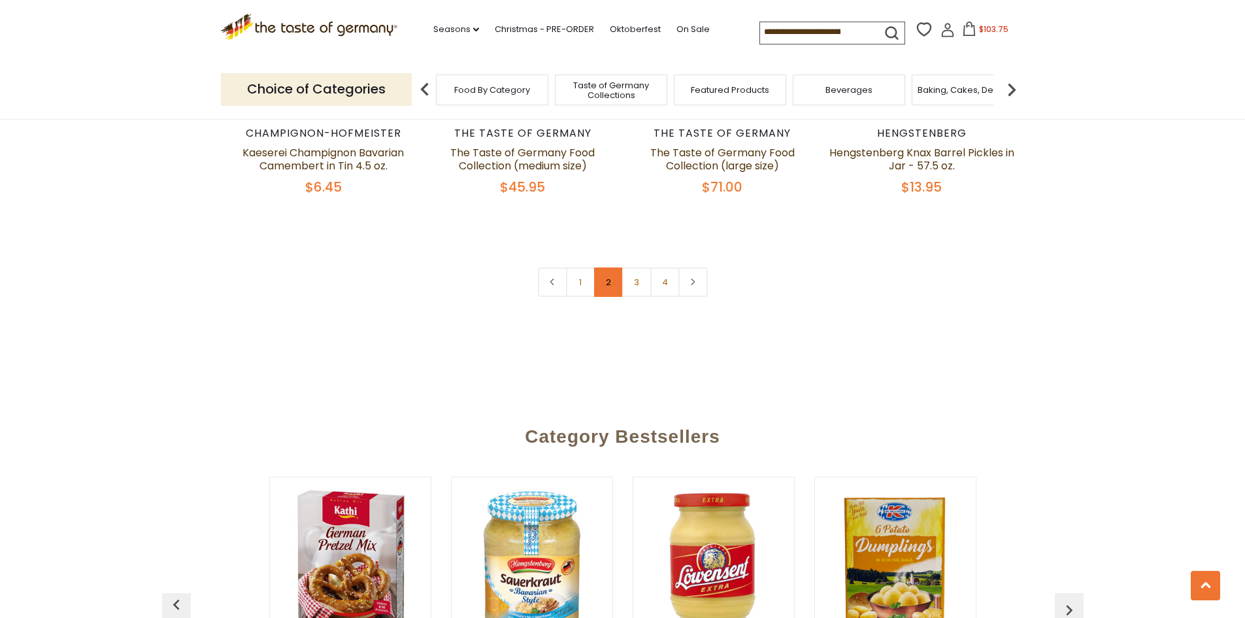
click at [604, 279] on link "2" at bounding box center [608, 281] width 29 height 29
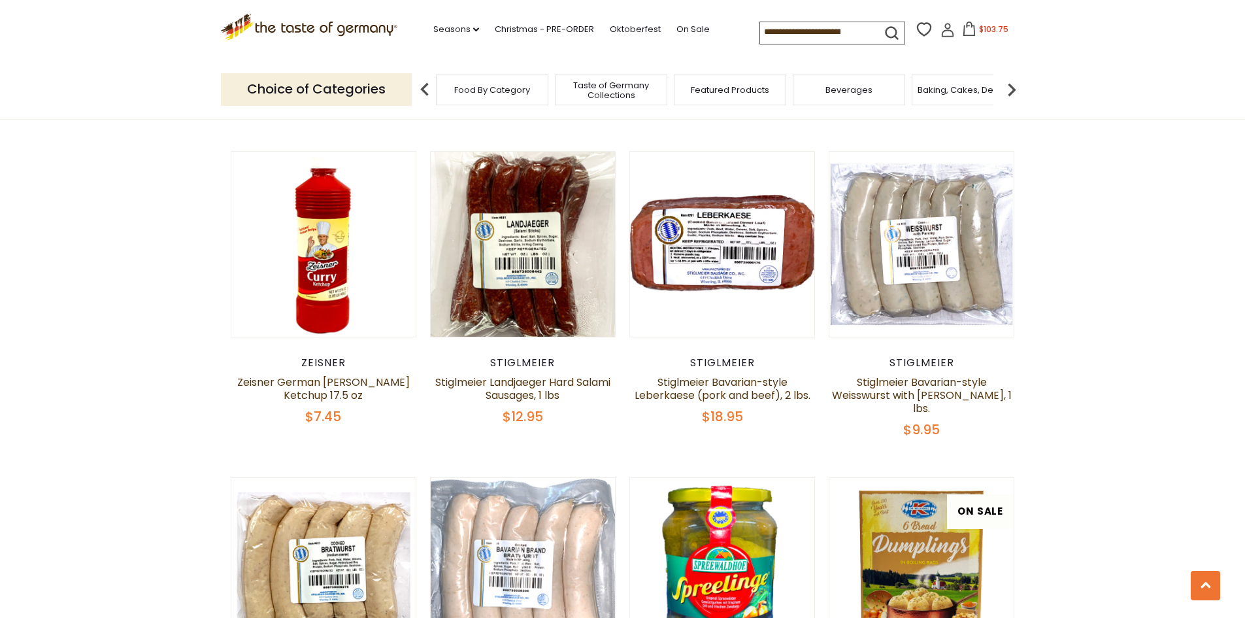
scroll to position [1169, 0]
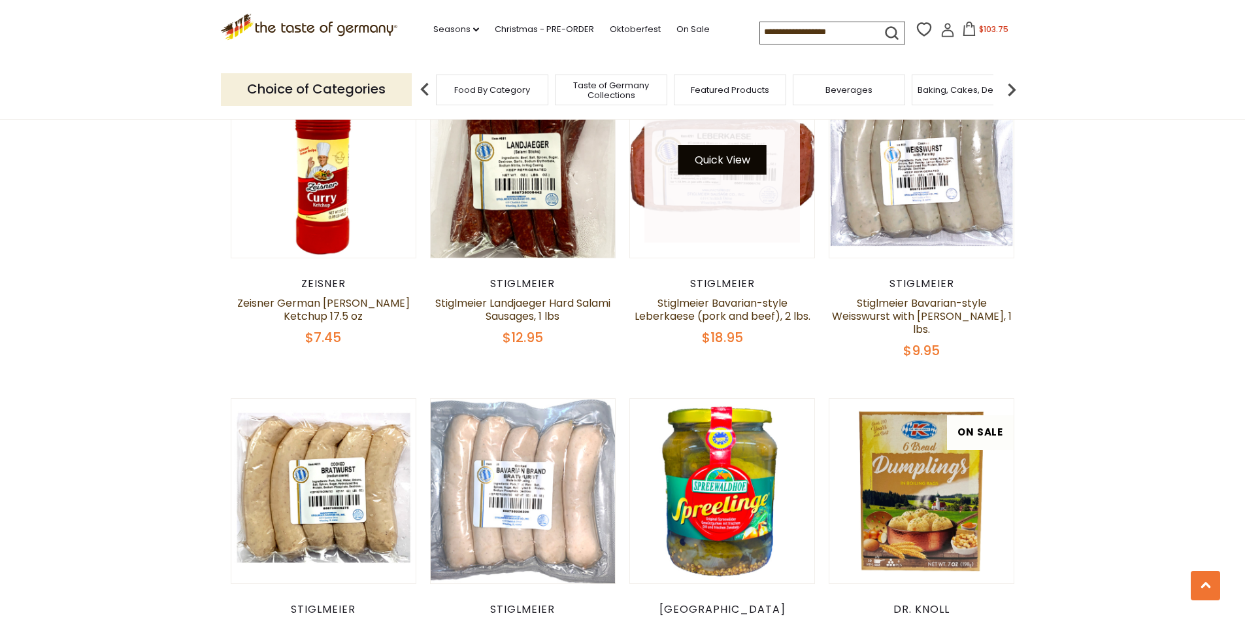
click at [747, 160] on button "Quick View" at bounding box center [723, 159] width 88 height 29
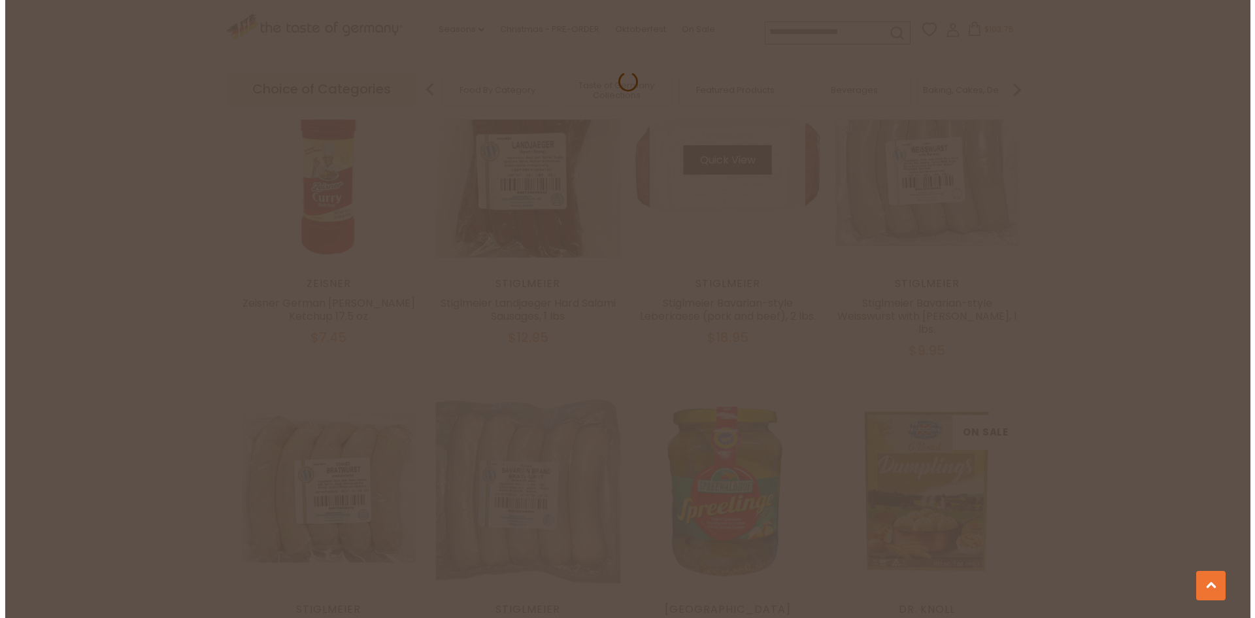
scroll to position [1171, 0]
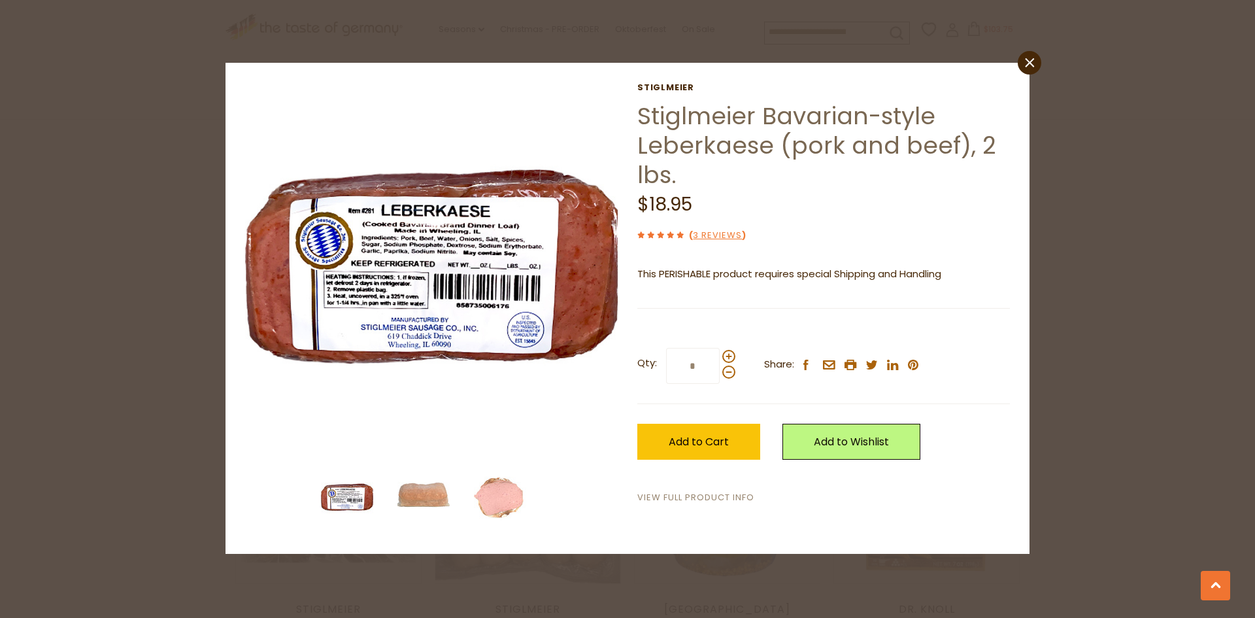
click at [716, 500] on link "View Full Product Info" at bounding box center [695, 498] width 117 height 14
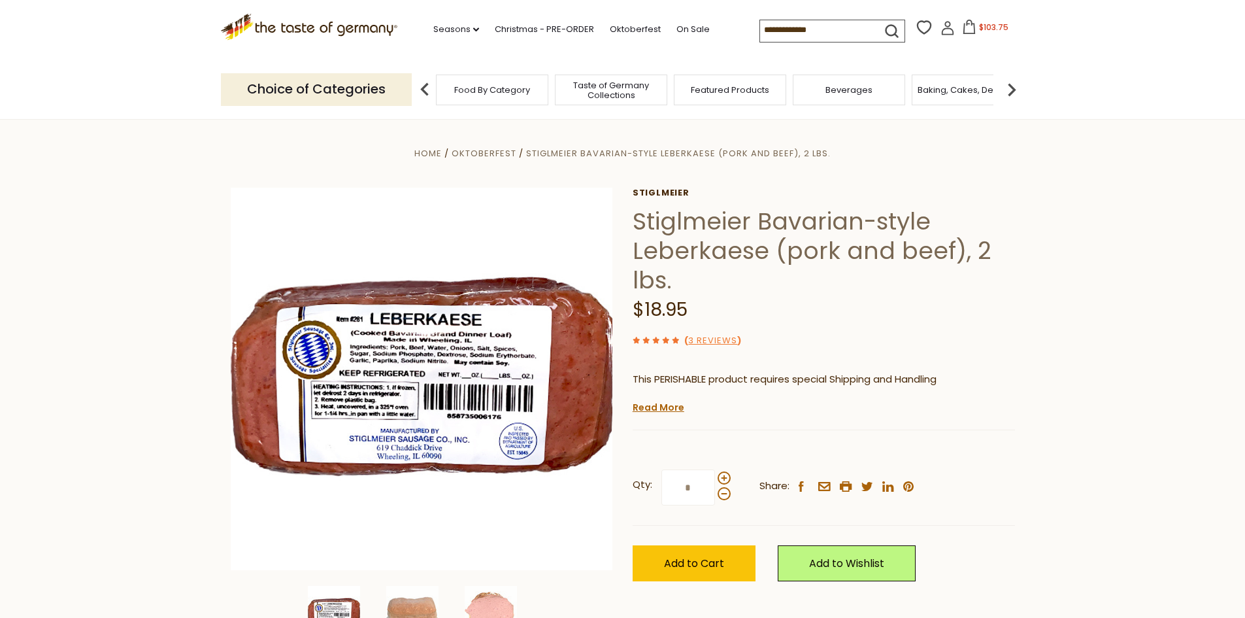
click at [656, 405] on link "Read More" at bounding box center [659, 407] width 52 height 13
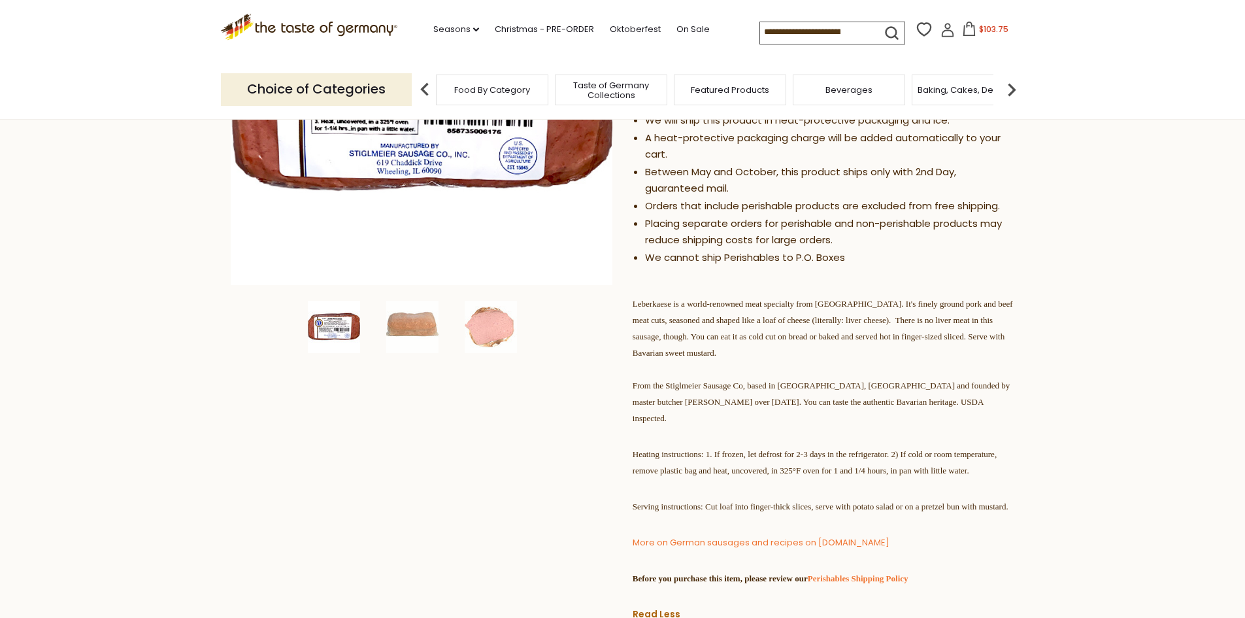
scroll to position [327, 0]
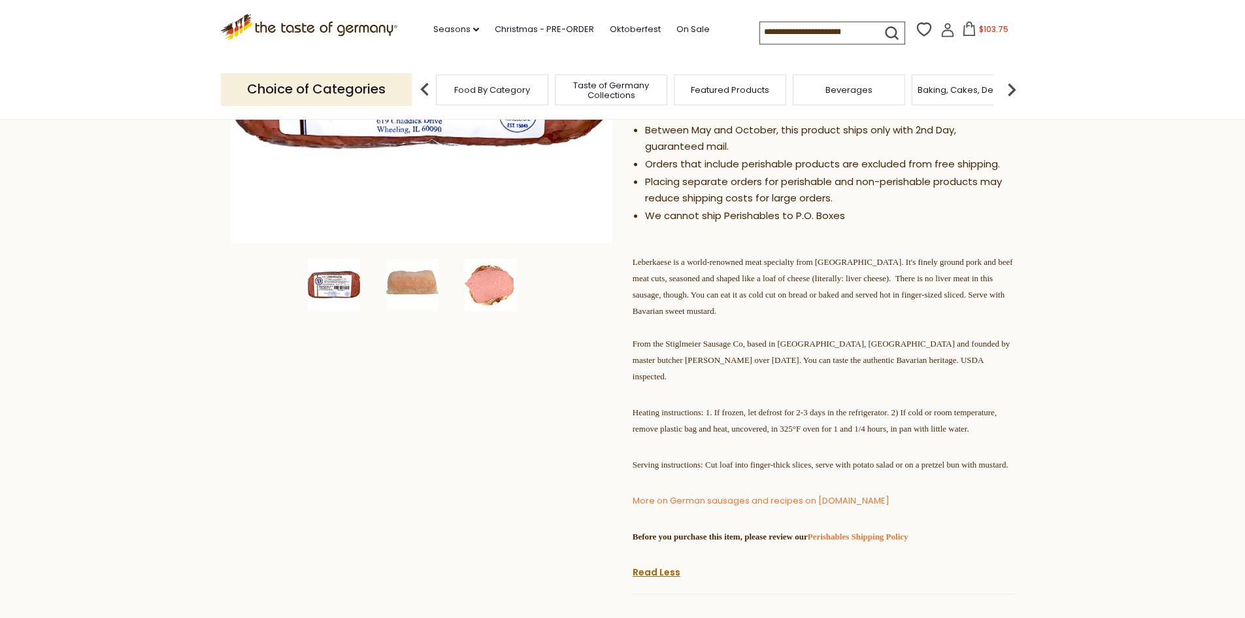
click at [488, 276] on img at bounding box center [491, 285] width 52 height 52
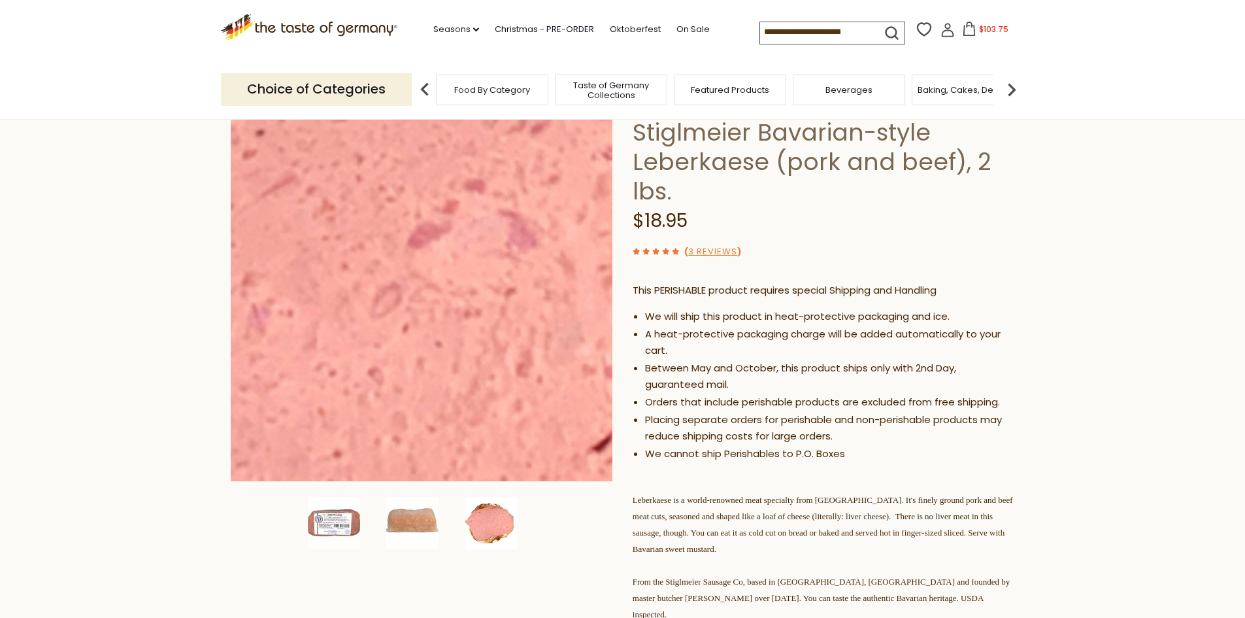
scroll to position [65, 0]
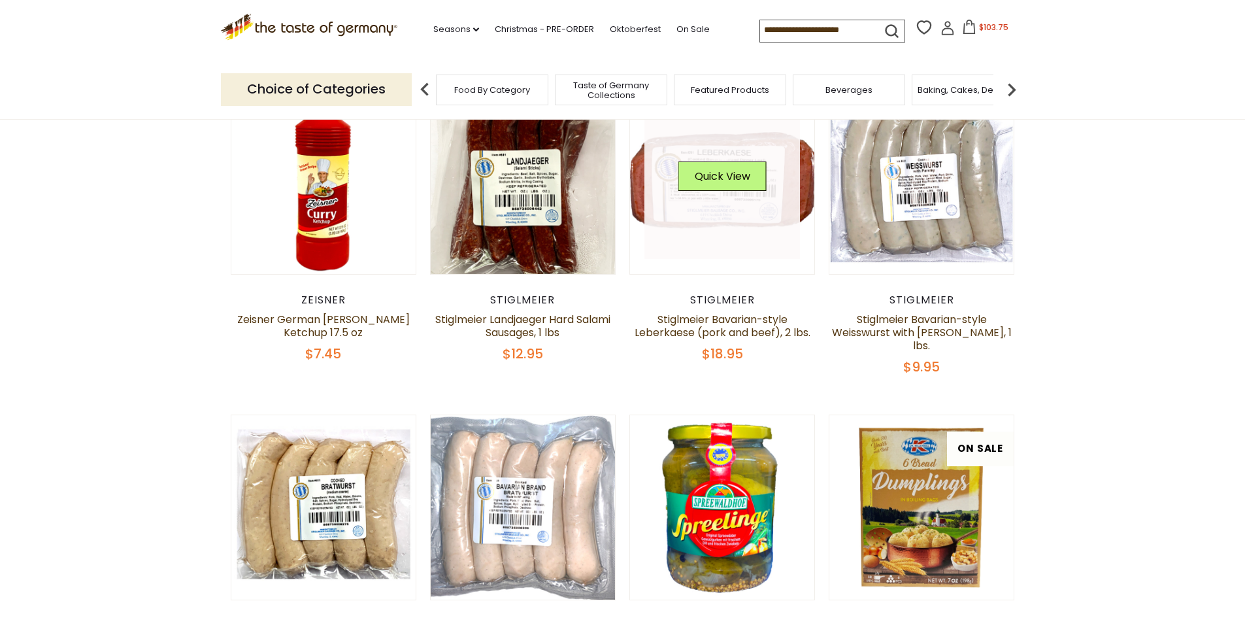
click at [745, 178] on link at bounding box center [723, 181] width 156 height 156
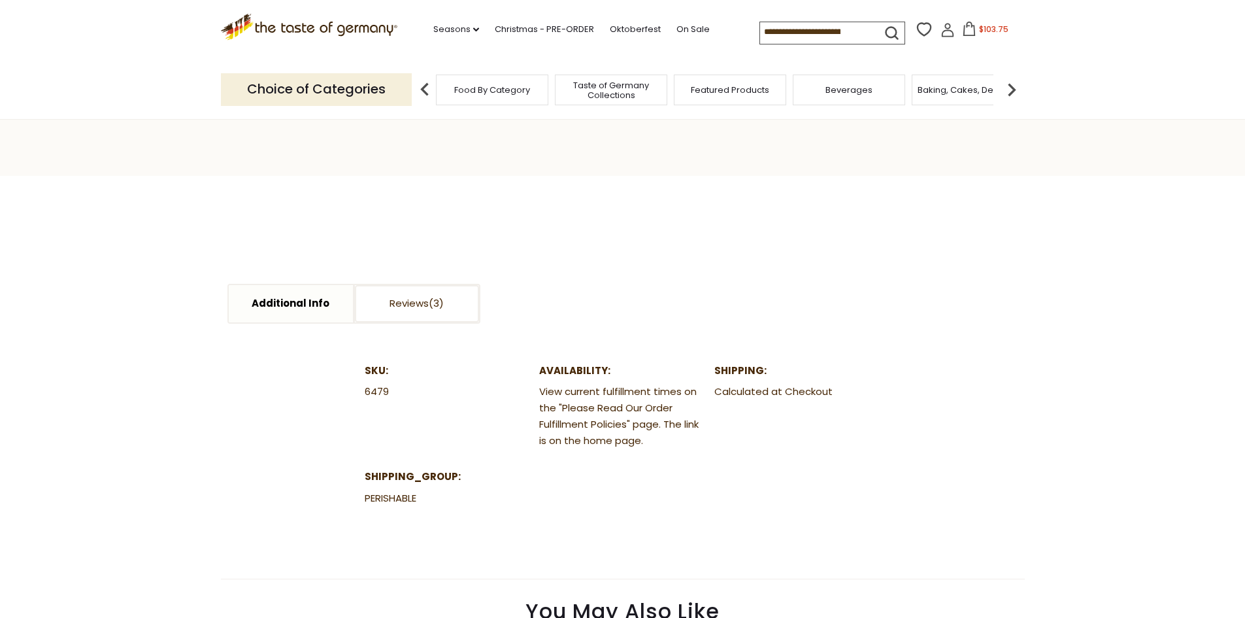
scroll to position [588, 0]
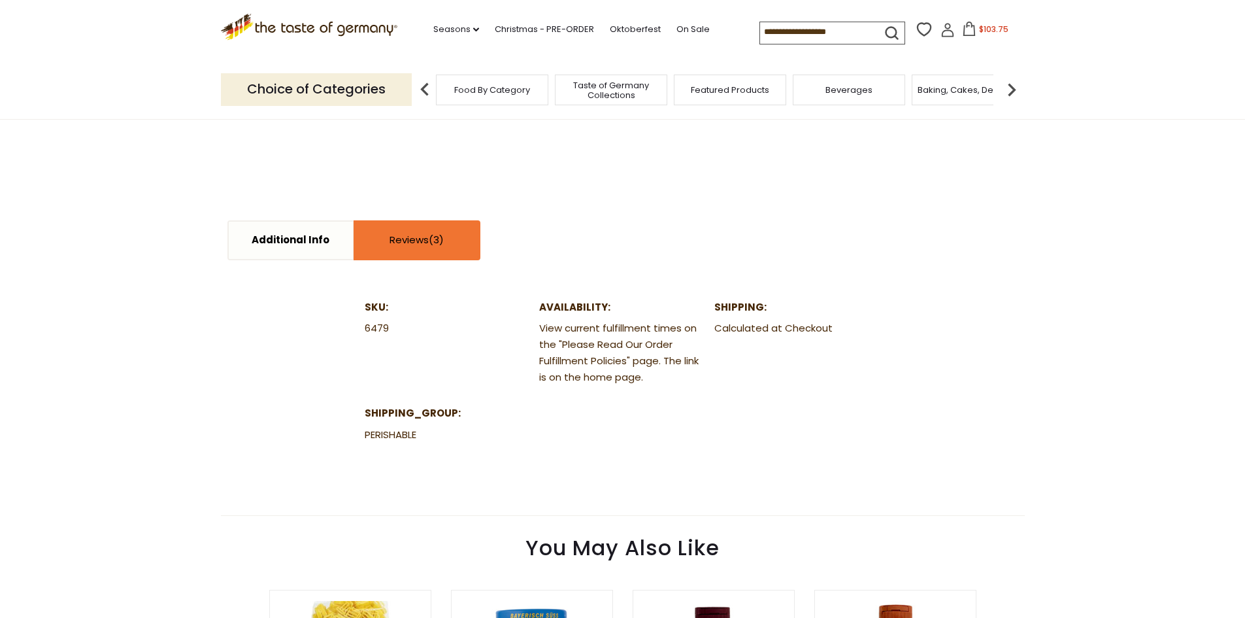
click at [412, 252] on link "Reviews" at bounding box center [417, 240] width 124 height 37
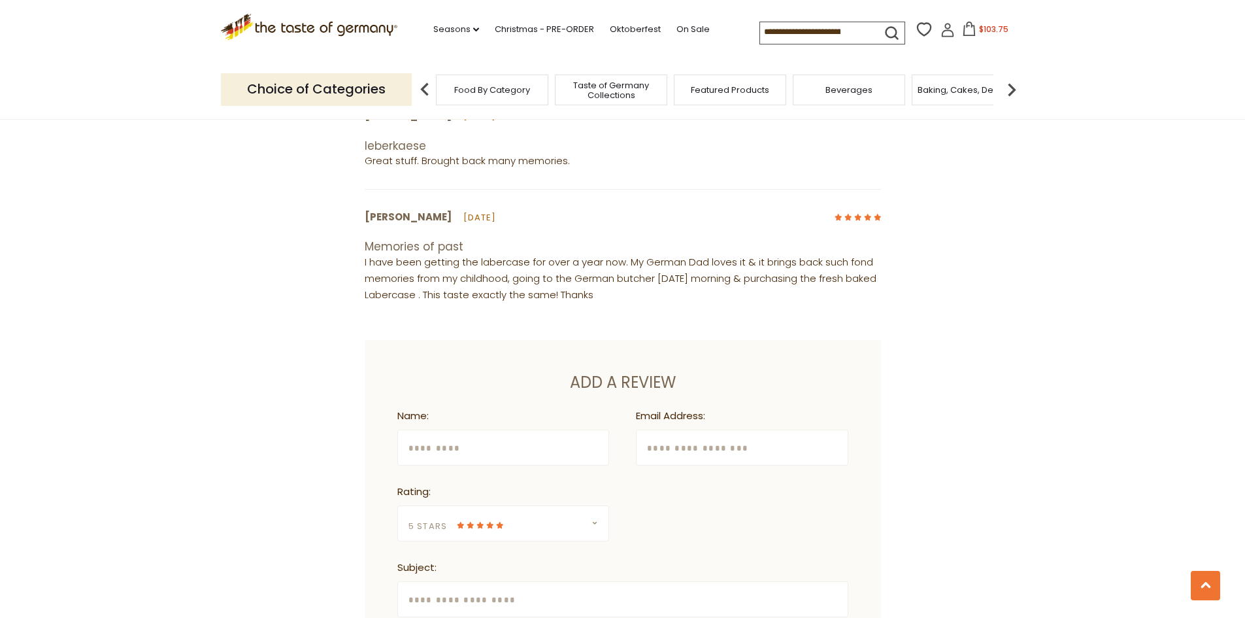
scroll to position [981, 0]
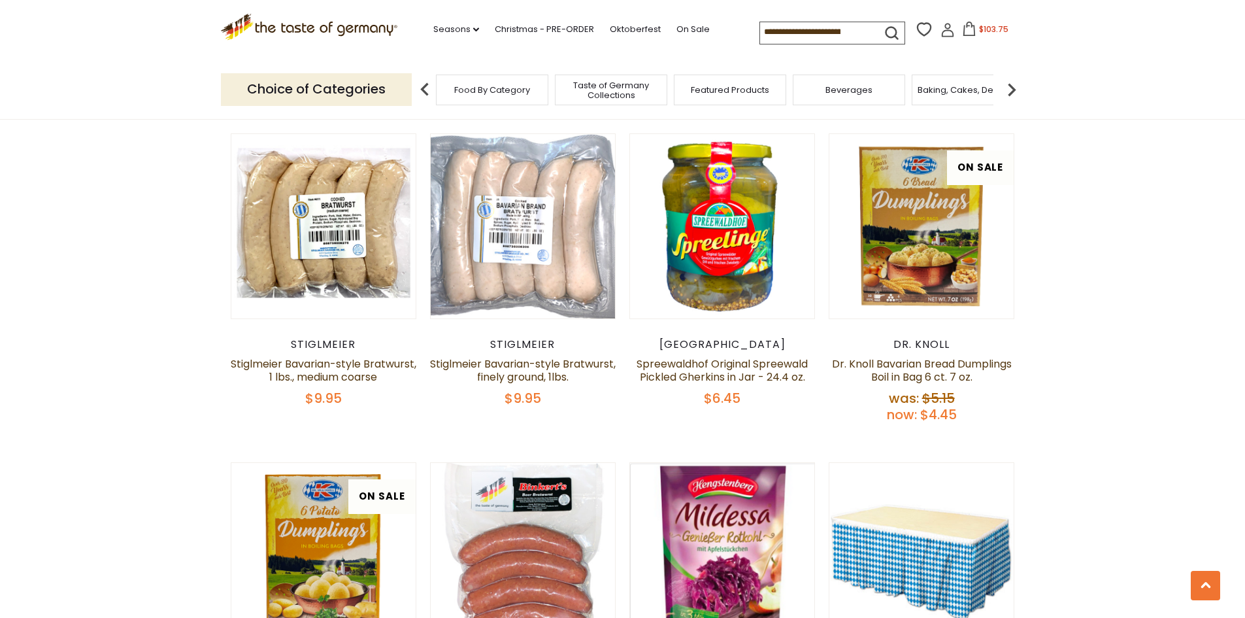
scroll to position [1433, 0]
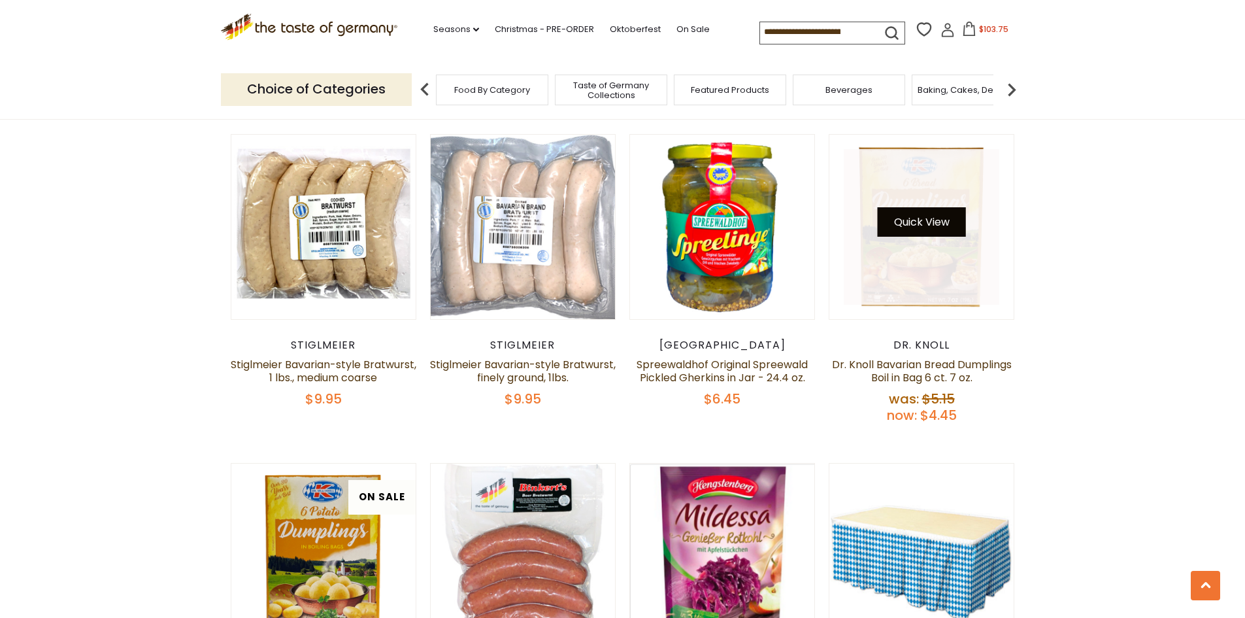
click at [918, 207] on button "Quick View" at bounding box center [922, 221] width 88 height 29
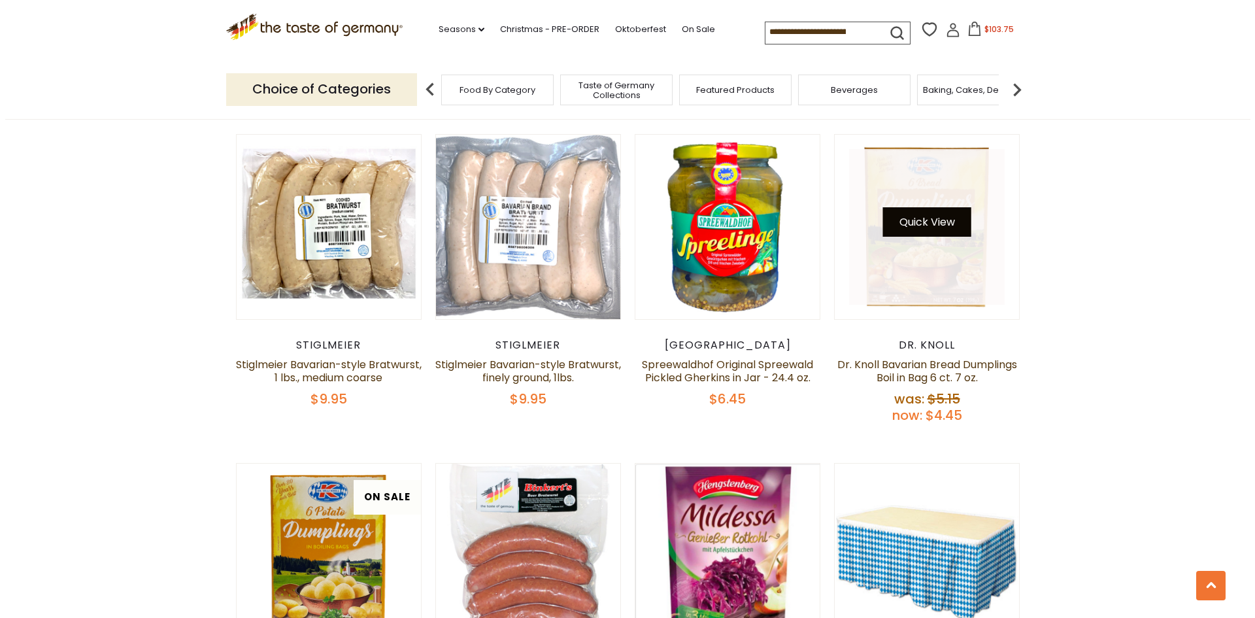
scroll to position [1435, 0]
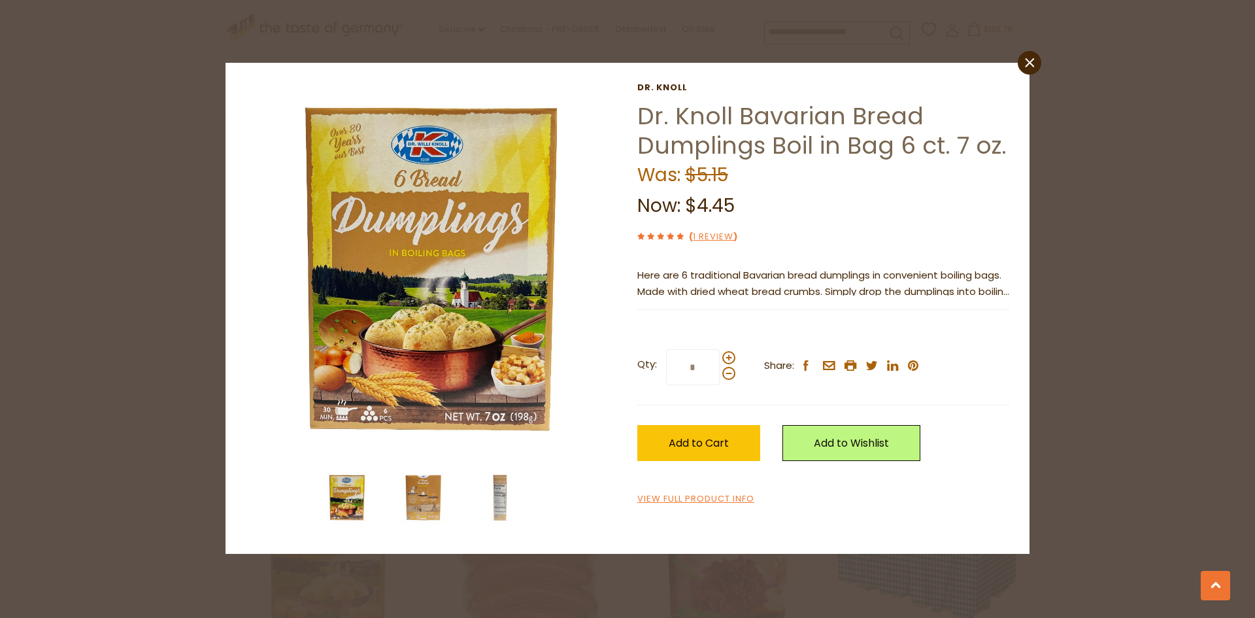
drag, startPoint x: 359, startPoint y: 488, endPoint x: 426, endPoint y: 499, distance: 67.6
click at [360, 488] on img at bounding box center [347, 497] width 52 height 52
click at [429, 499] on img at bounding box center [423, 497] width 52 height 52
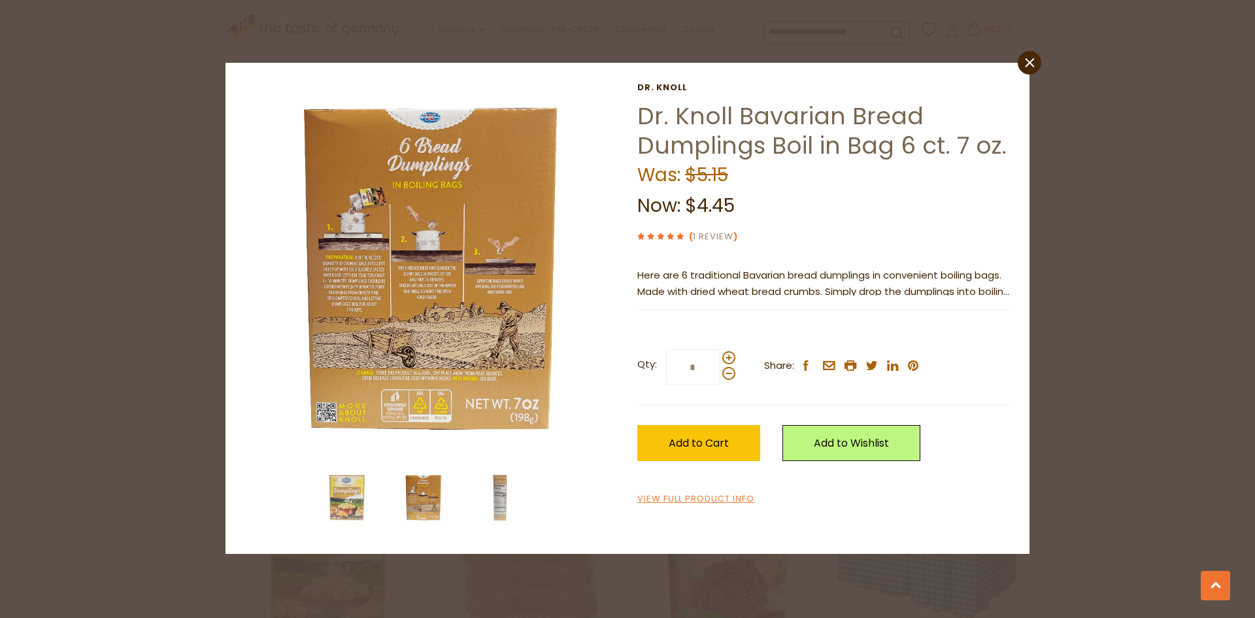
click at [722, 235] on link "1 Review" at bounding box center [713, 237] width 41 height 14
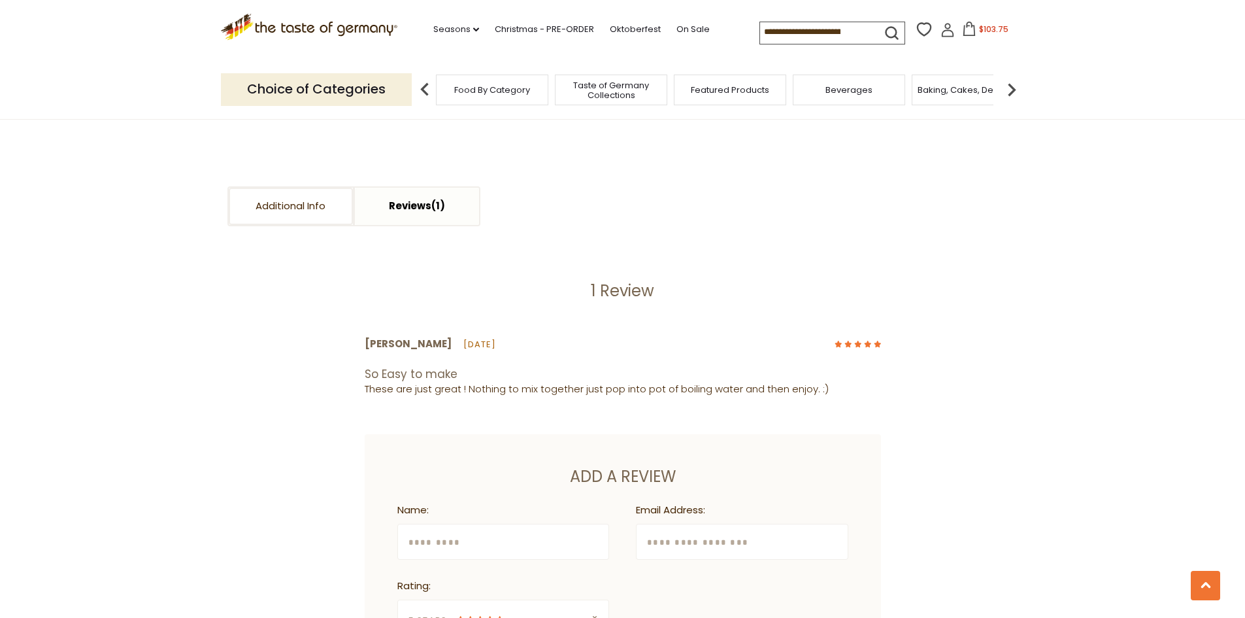
scroll to position [561, 0]
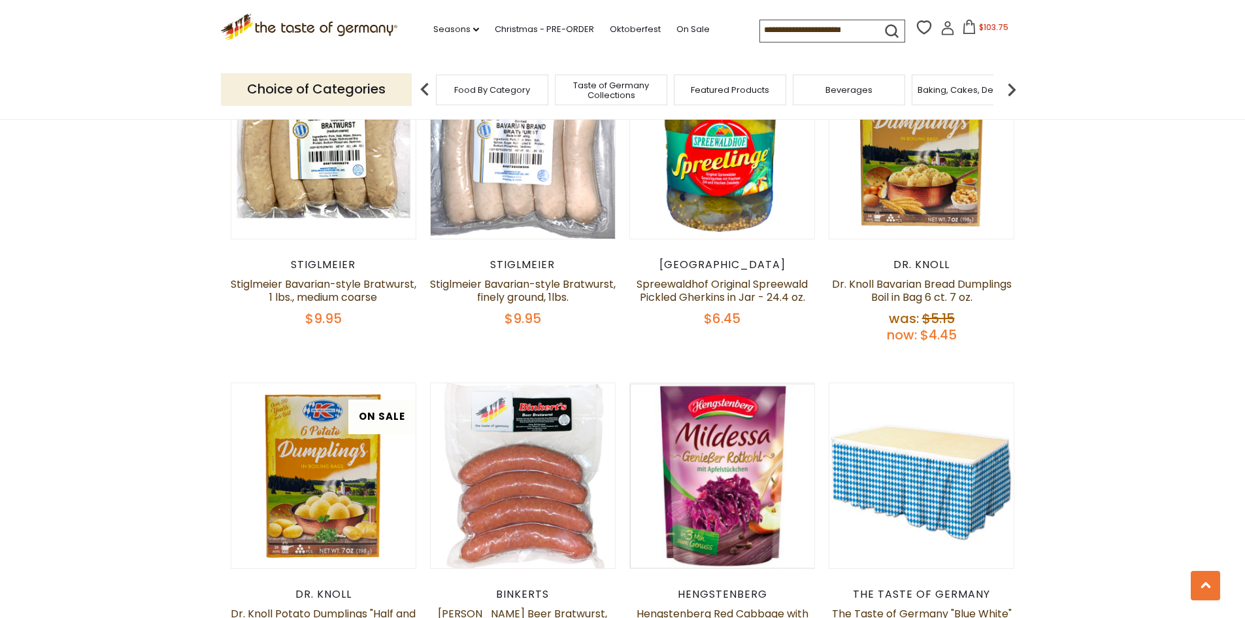
scroll to position [1534, 0]
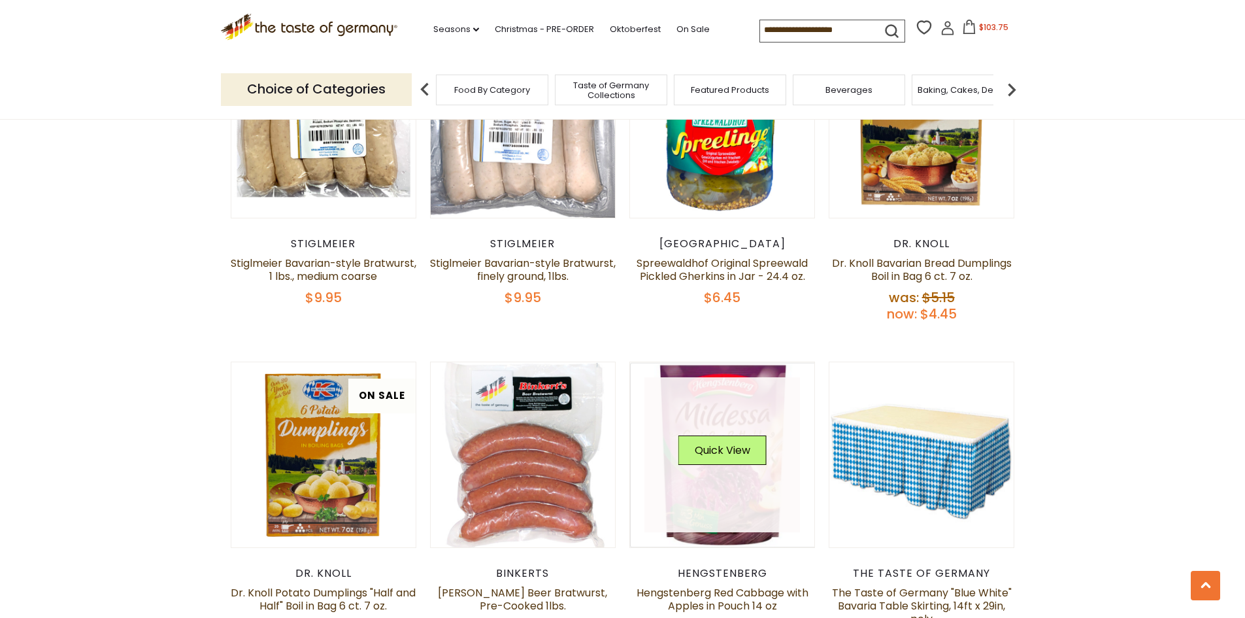
click at [744, 408] on div "Quick View" at bounding box center [723, 455] width 156 height 156
click at [755, 435] on button "Quick View" at bounding box center [723, 449] width 88 height 29
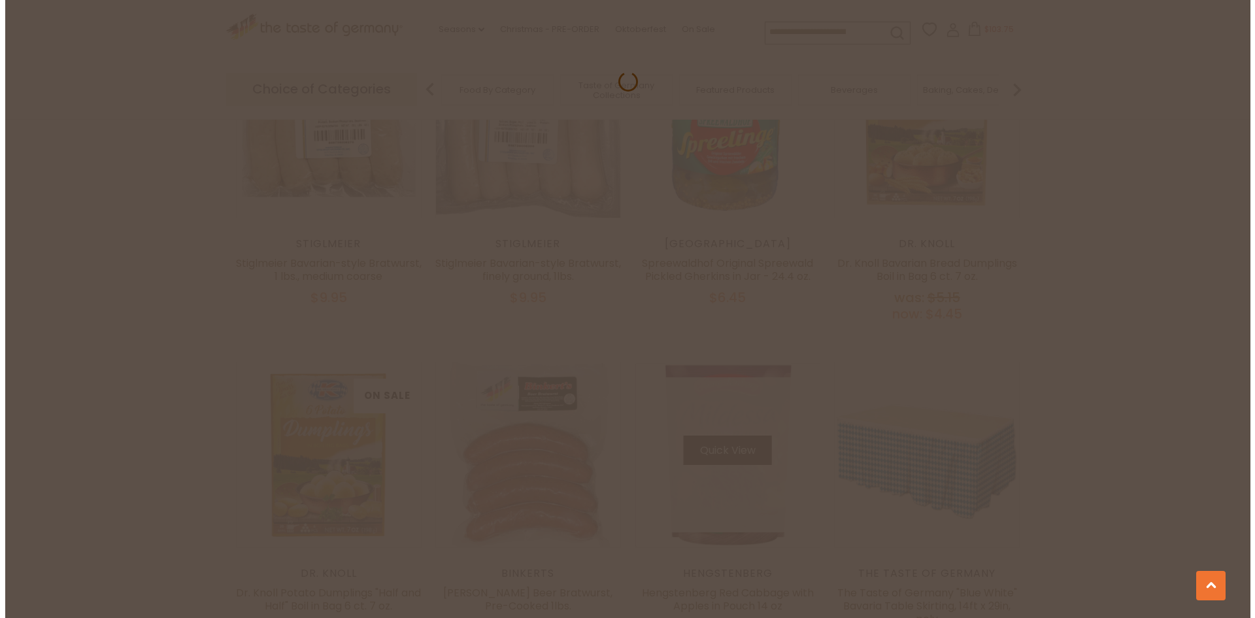
scroll to position [1536, 0]
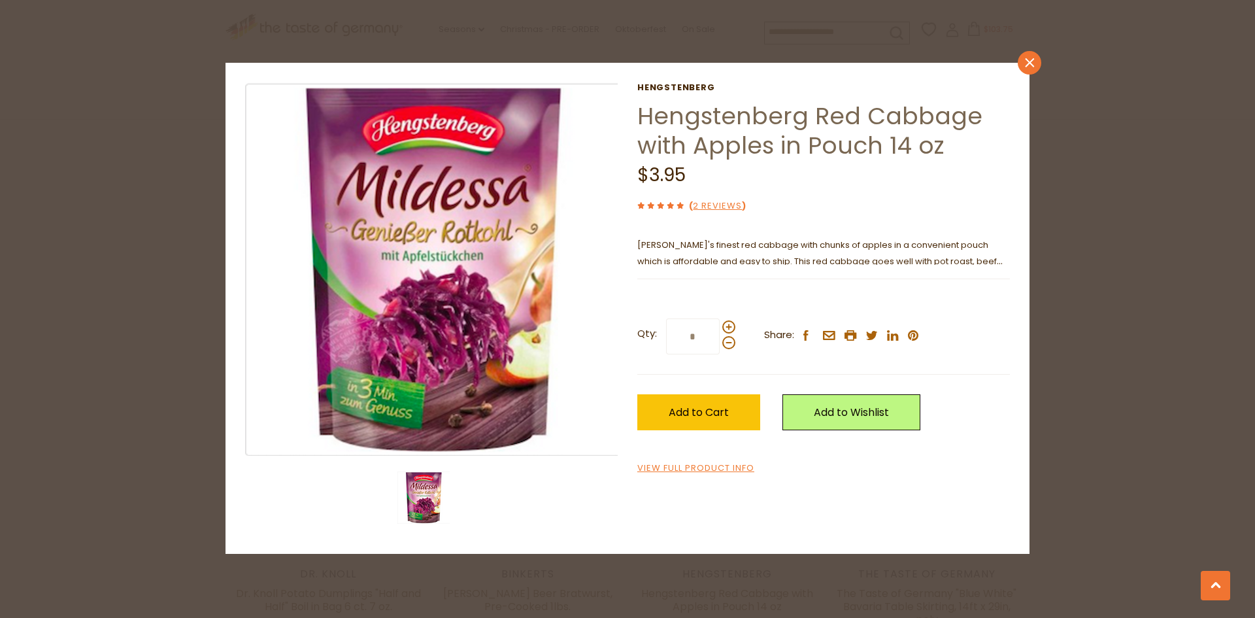
click at [1029, 59] on icon "close" at bounding box center [1030, 63] width 10 height 10
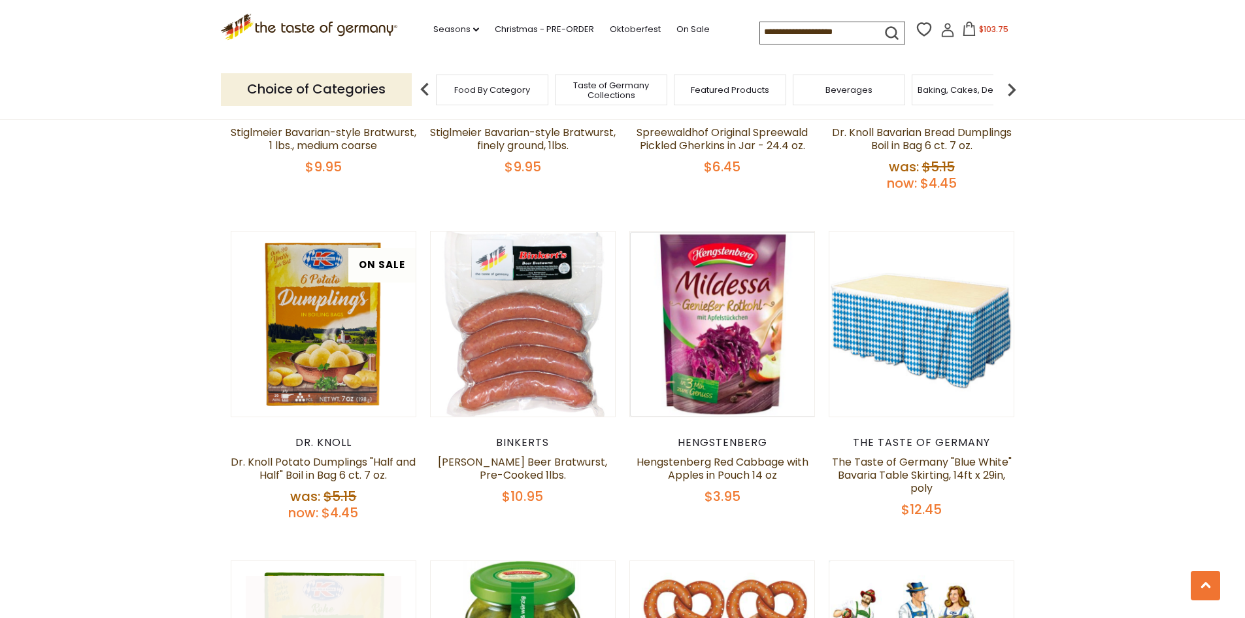
scroll to position [1534, 0]
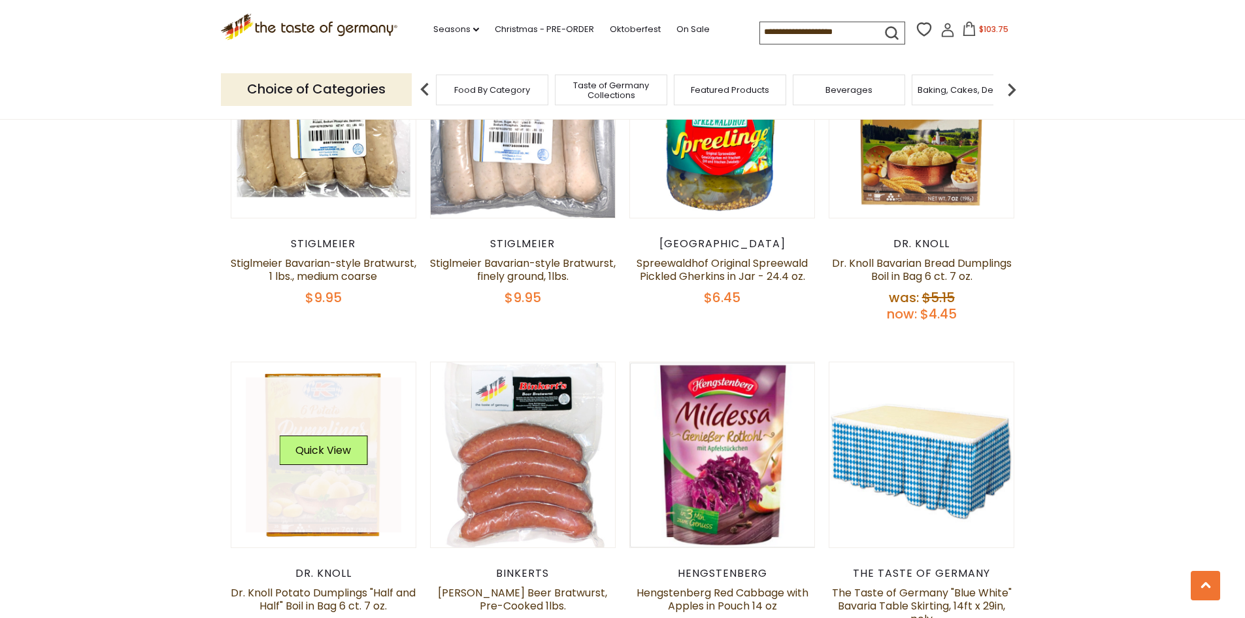
click at [329, 466] on link at bounding box center [324, 455] width 156 height 156
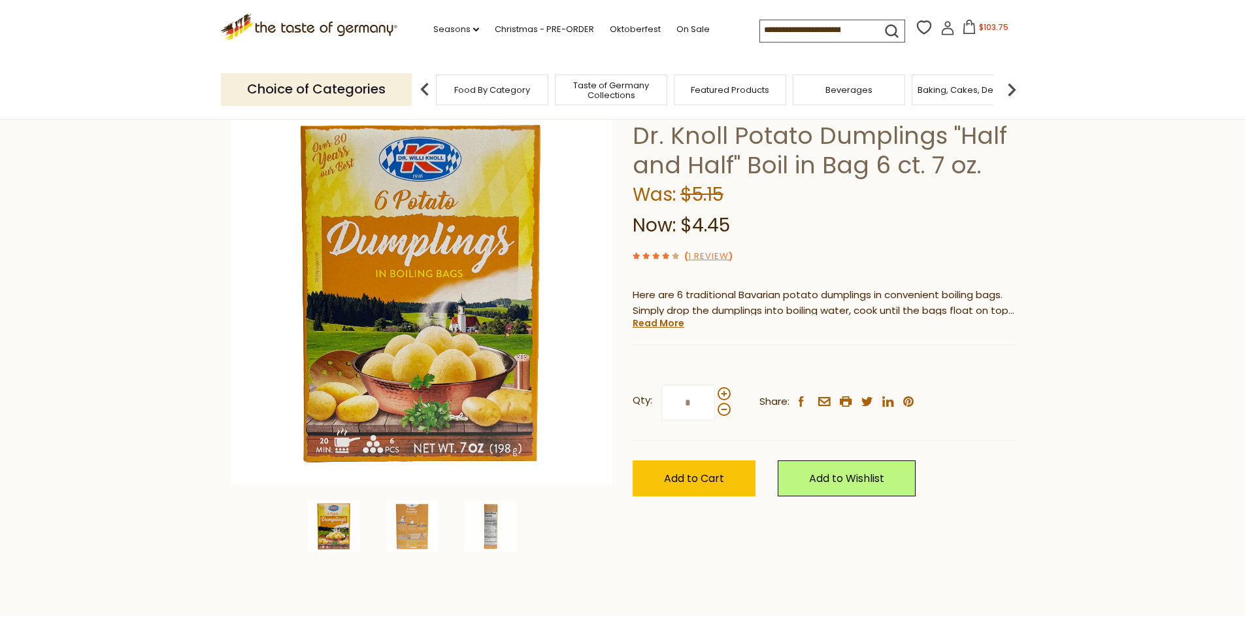
scroll to position [131, 0]
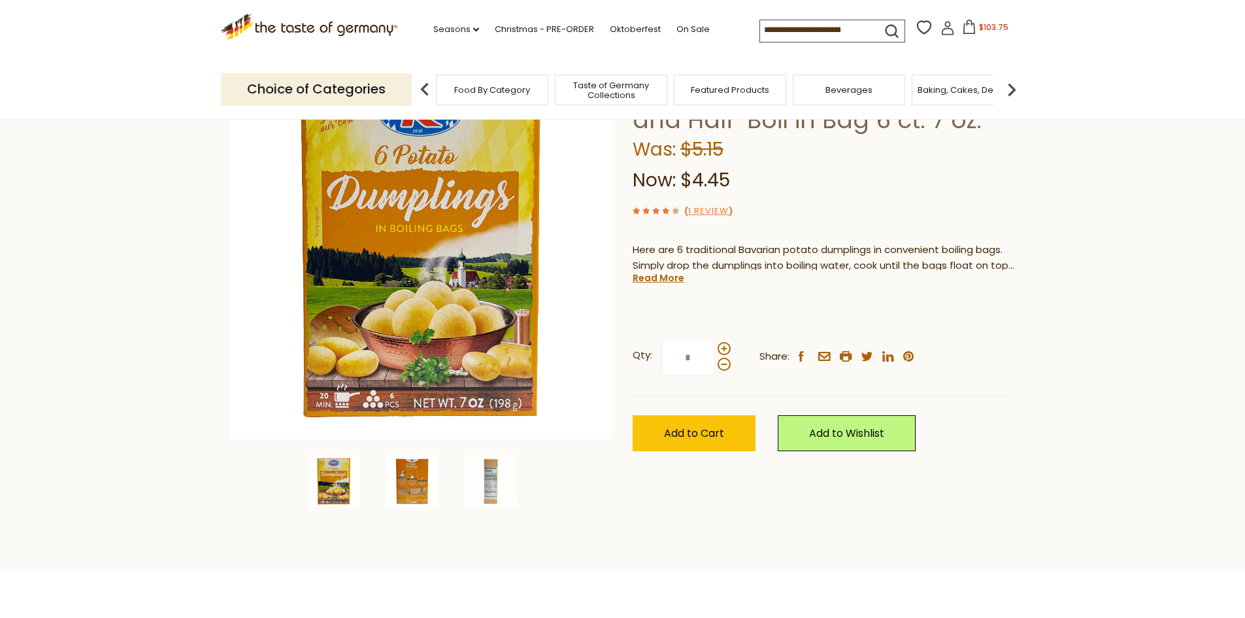
click at [414, 479] on img at bounding box center [412, 481] width 52 height 52
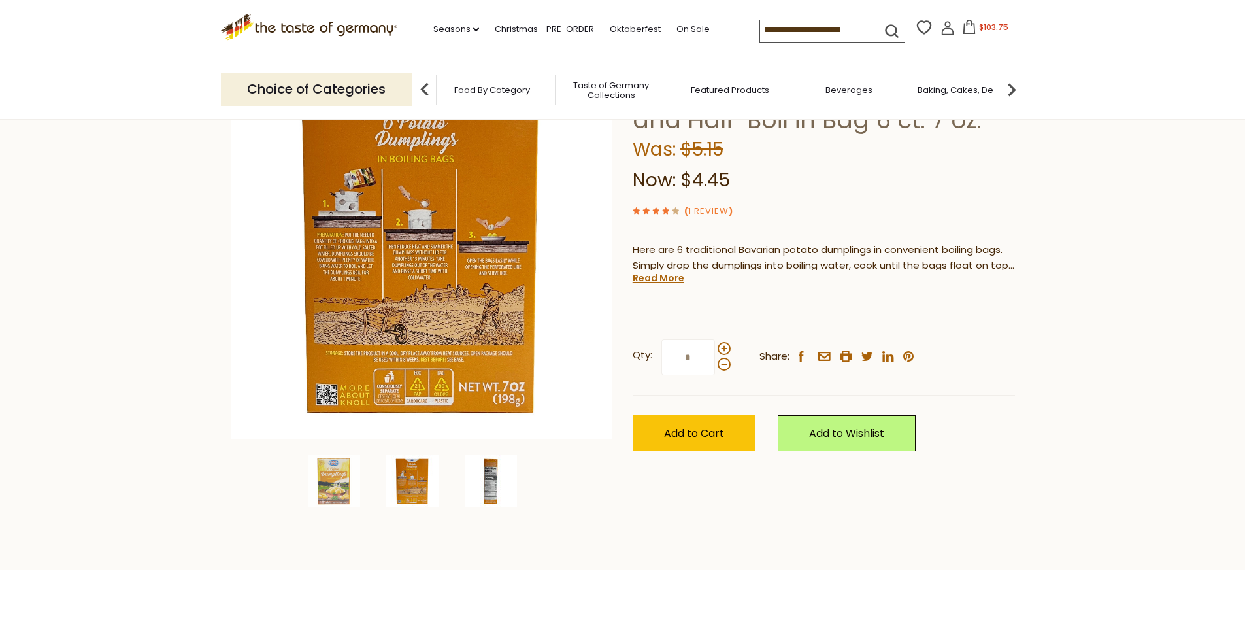
click at [493, 475] on img at bounding box center [491, 481] width 52 height 52
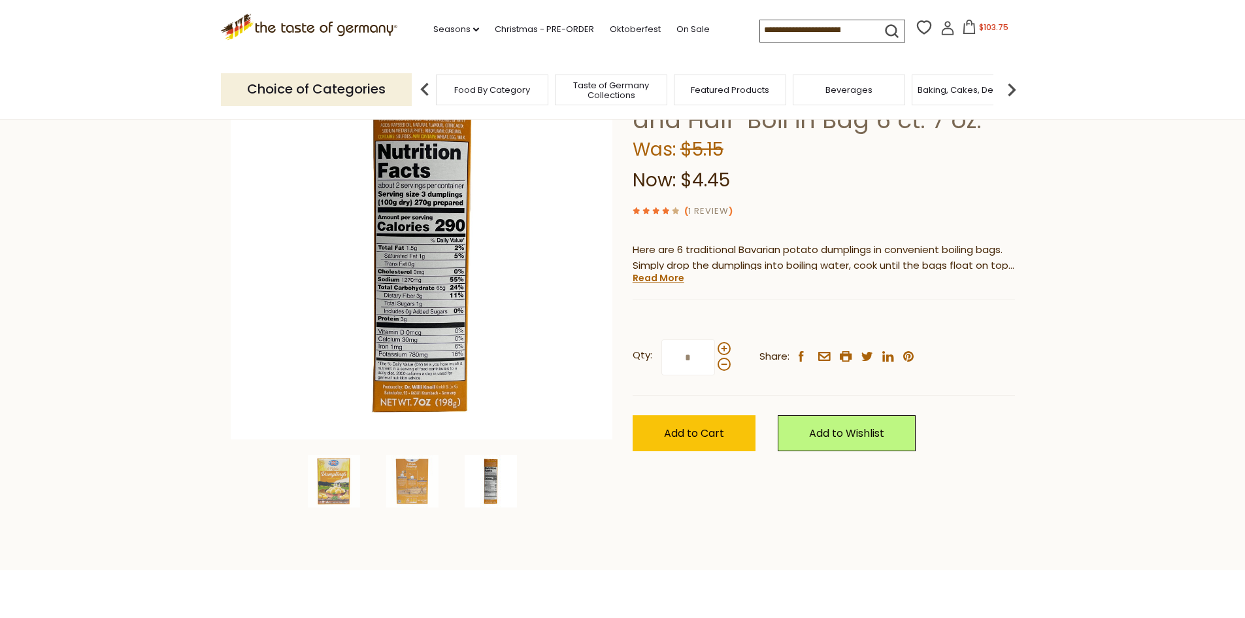
click at [722, 207] on link "1 Review" at bounding box center [708, 212] width 41 height 14
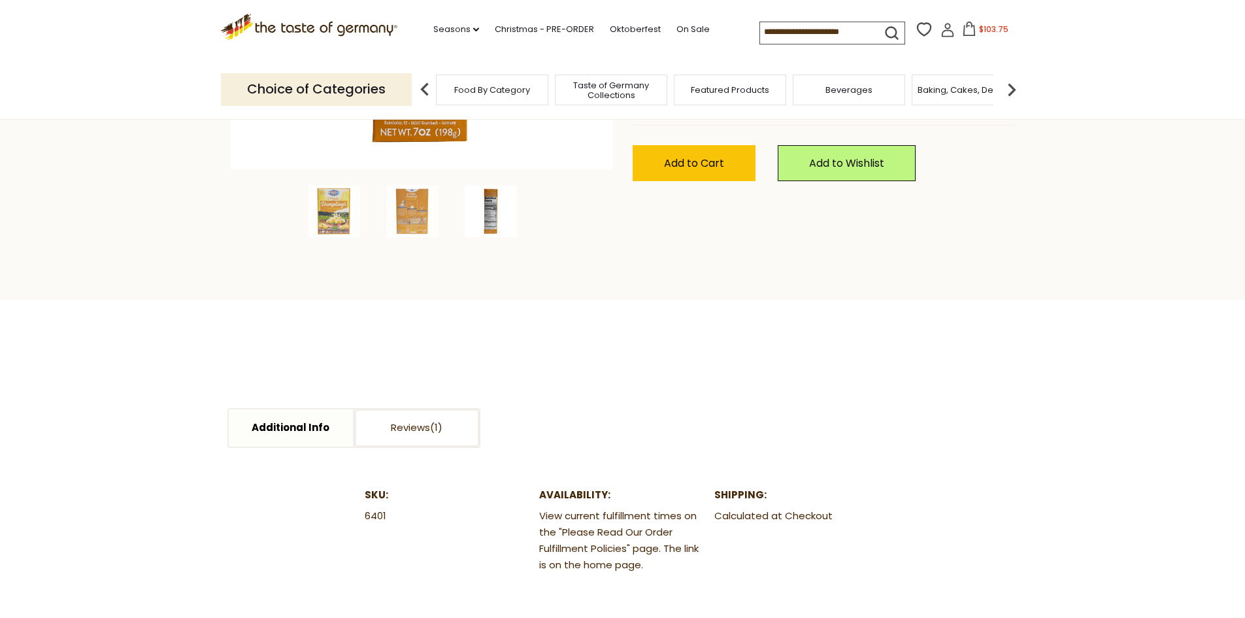
scroll to position [588, 0]
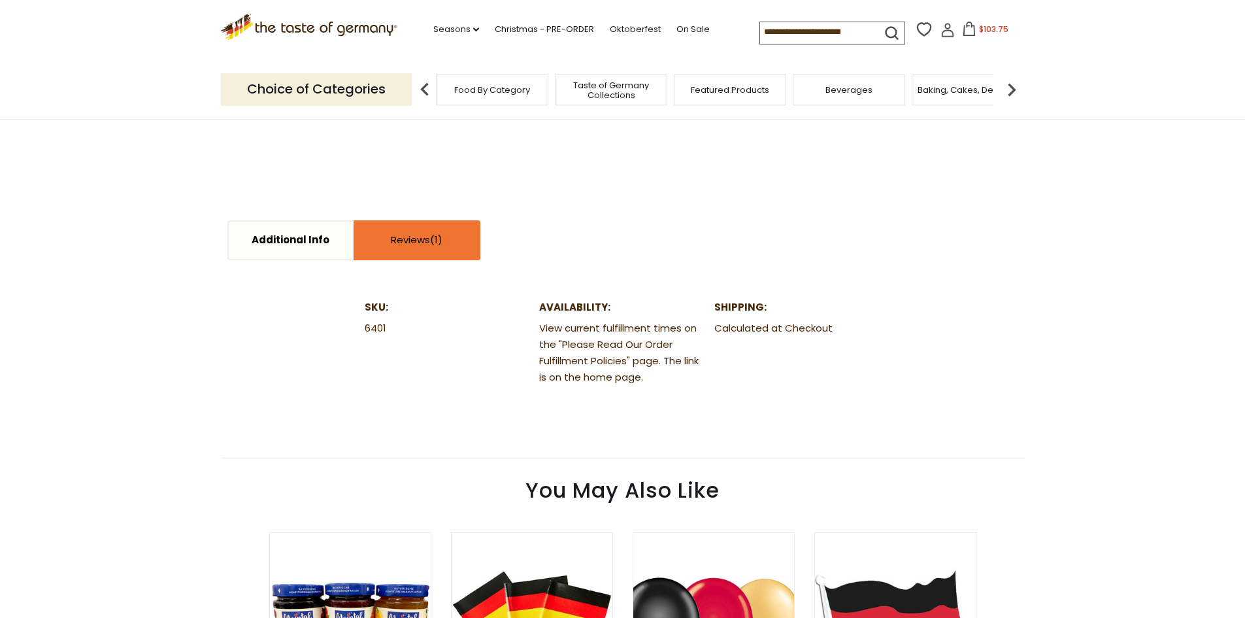
click at [430, 235] on link "Reviews" at bounding box center [417, 240] width 124 height 37
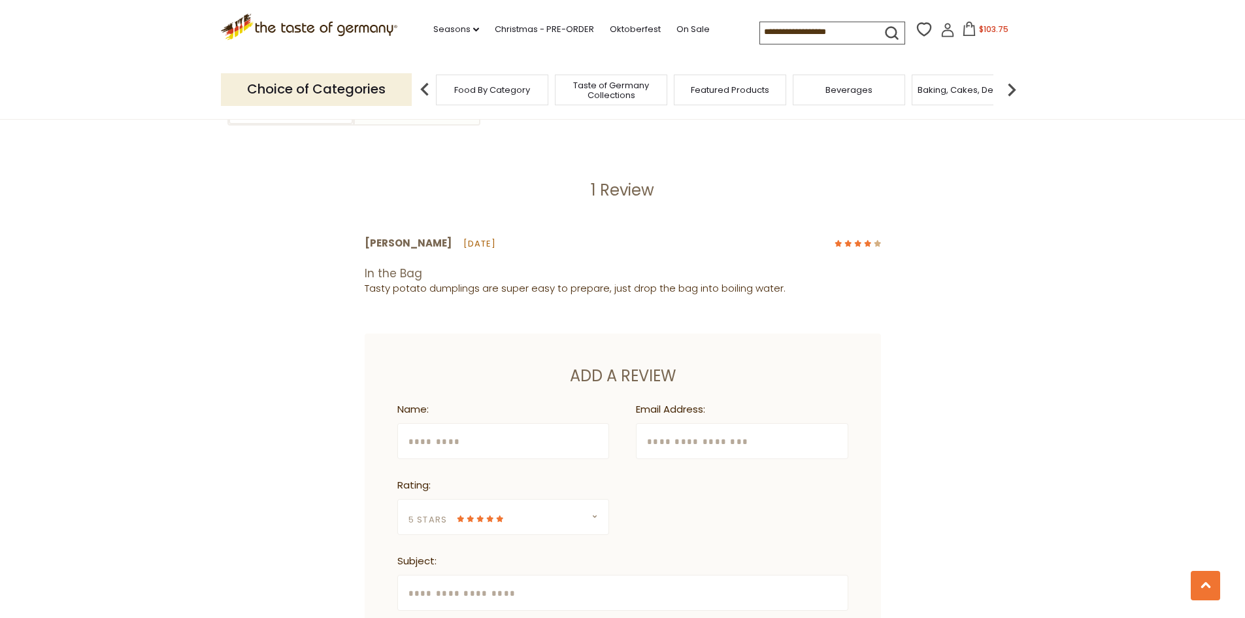
scroll to position [850, 0]
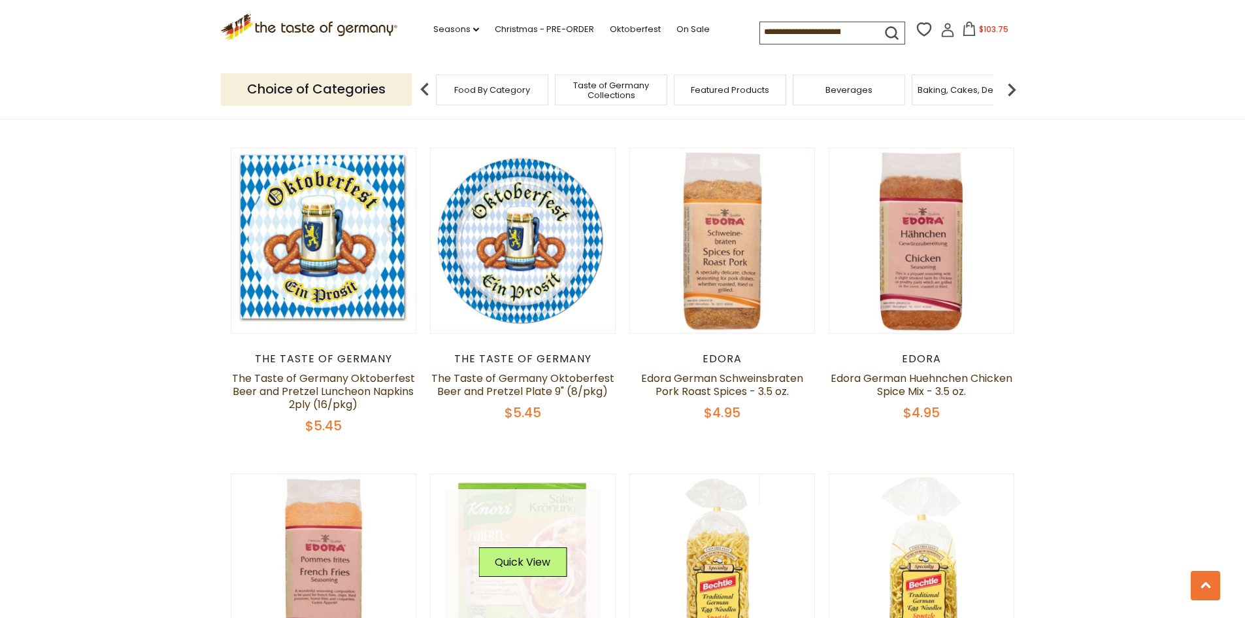
scroll to position [2907, 0]
